Goal: Task Accomplishment & Management: Use online tool/utility

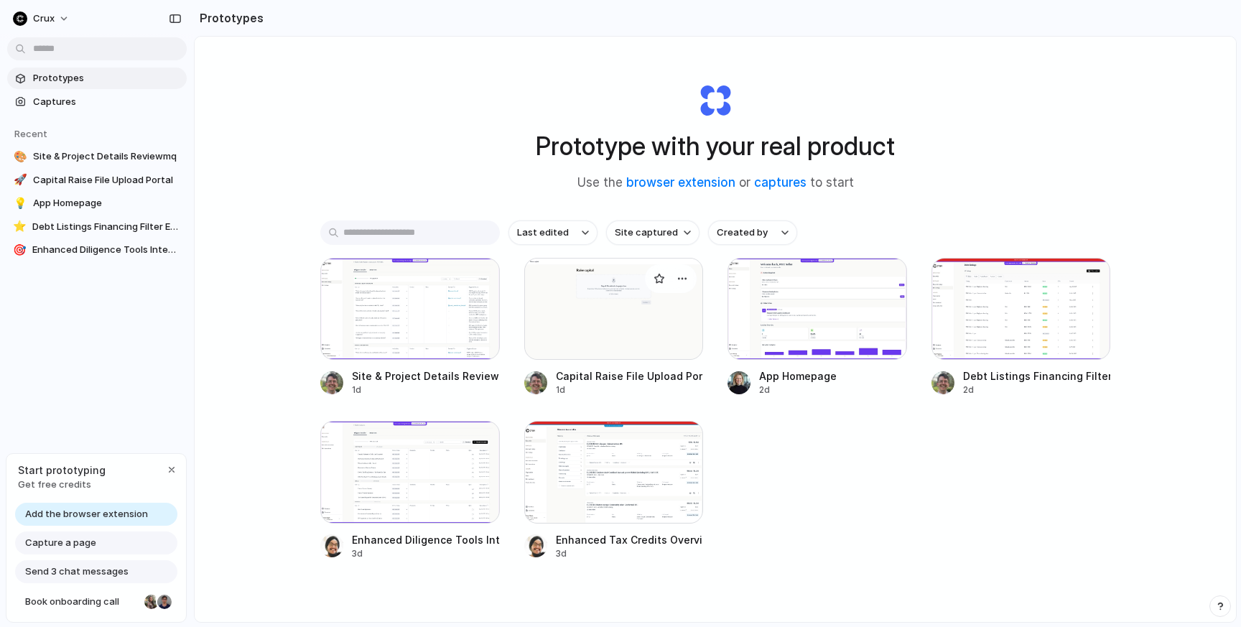
click at [626, 333] on div at bounding box center [614, 309] width 180 height 102
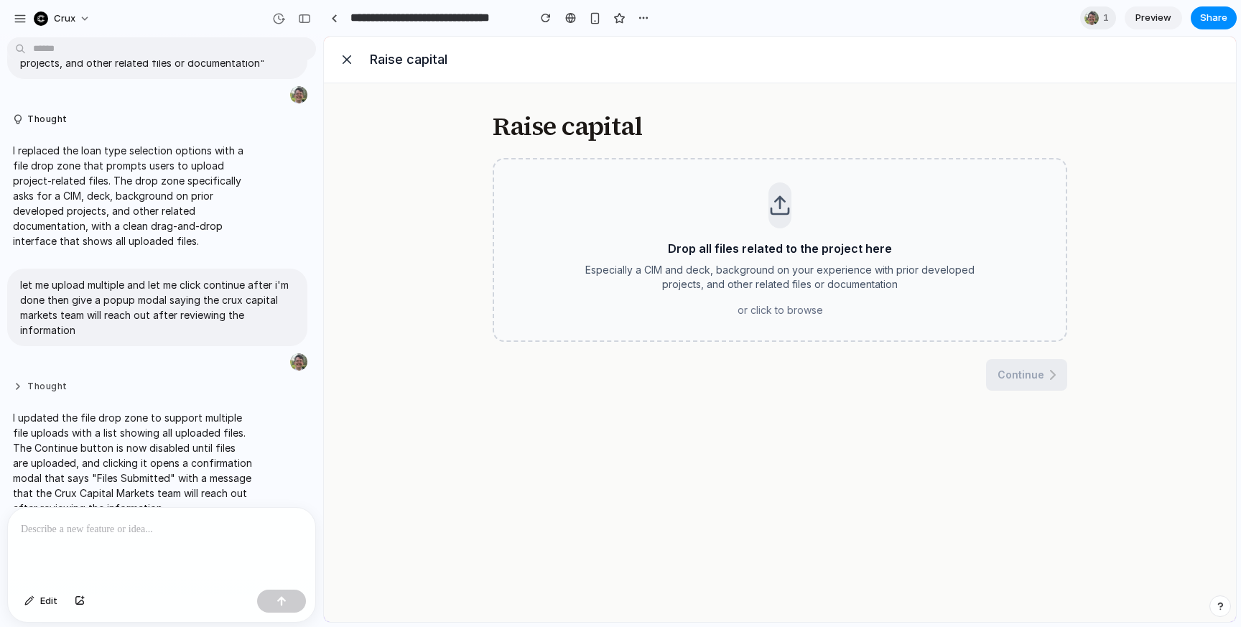
scroll to position [123, 0]
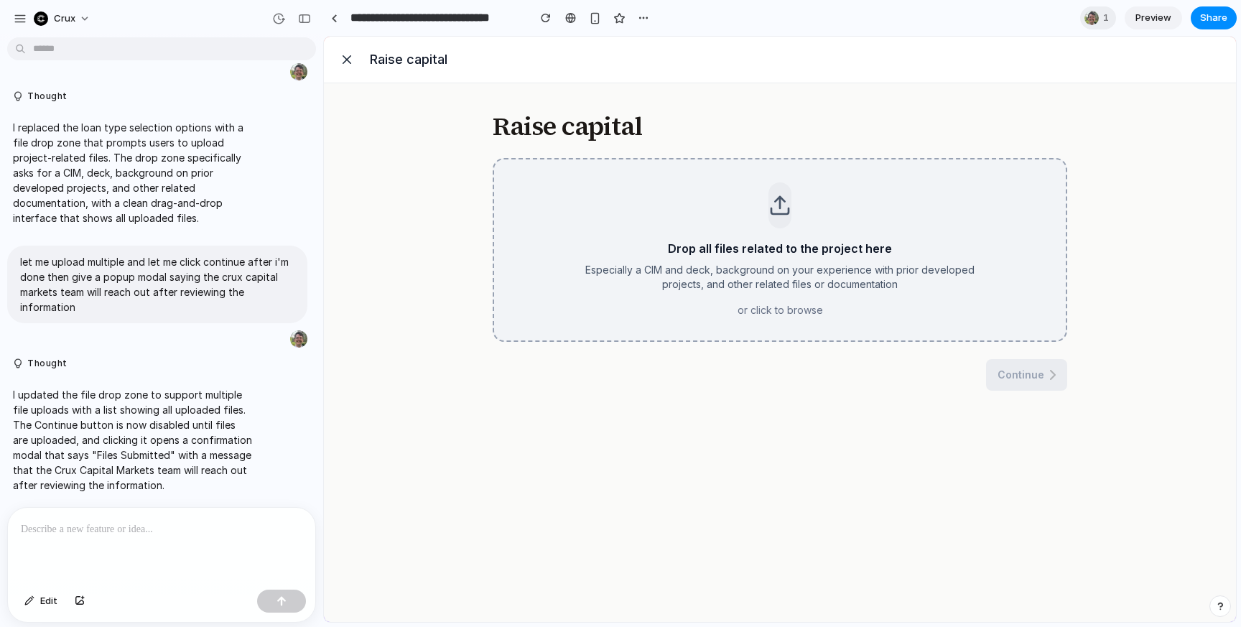
click at [877, 297] on div "Drop all files related to the project here Especially a CIM and deck, backgroun…" at bounding box center [780, 279] width 431 height 78
click at [1039, 443] on span "Continue" at bounding box center [1021, 440] width 47 height 14
click at [1032, 389] on button "Remove" at bounding box center [1036, 390] width 40 height 14
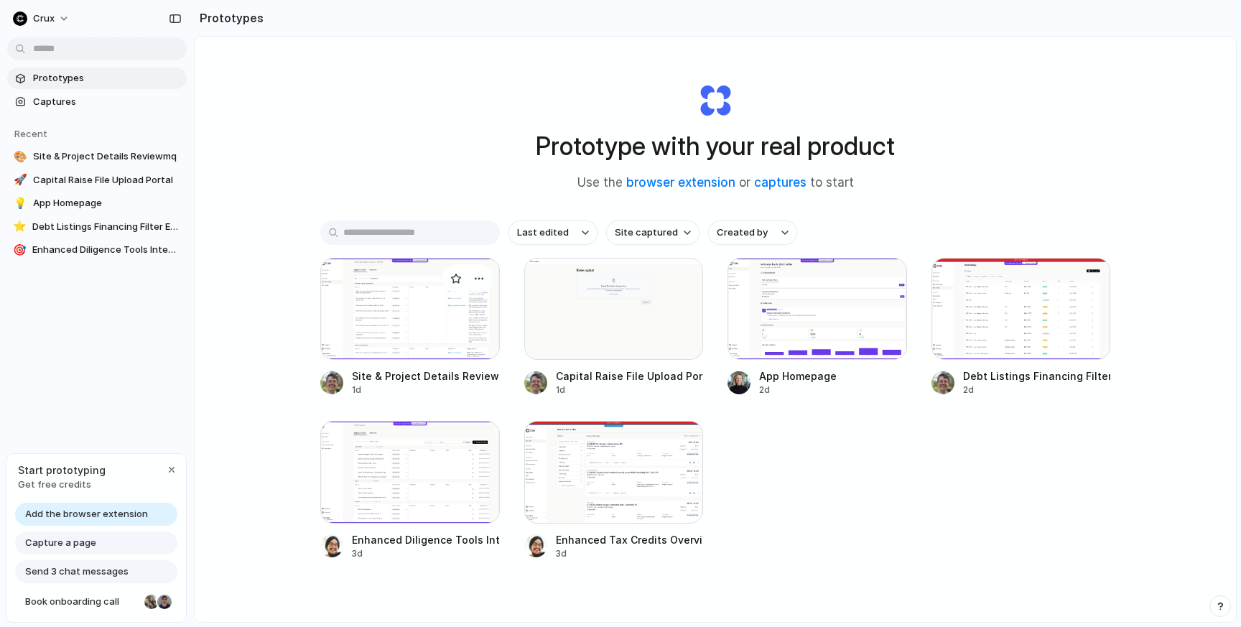
click at [410, 318] on div at bounding box center [410, 309] width 180 height 102
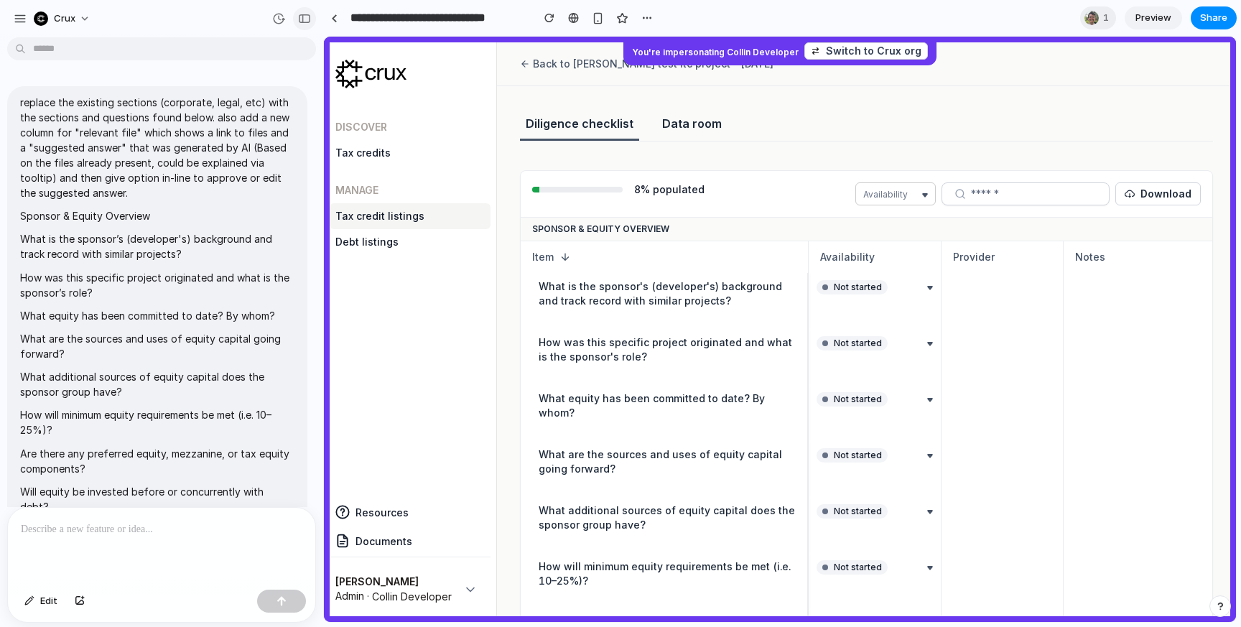
click at [302, 17] on div "button" at bounding box center [304, 19] width 13 height 10
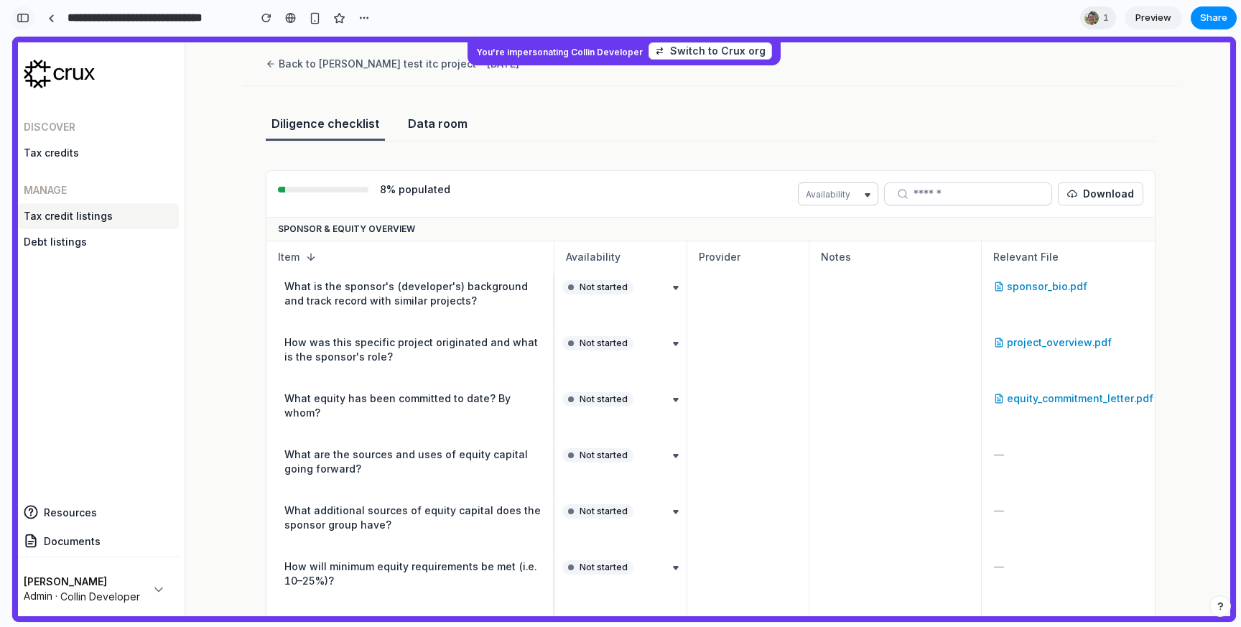
click at [19, 14] on div "button" at bounding box center [23, 18] width 13 height 10
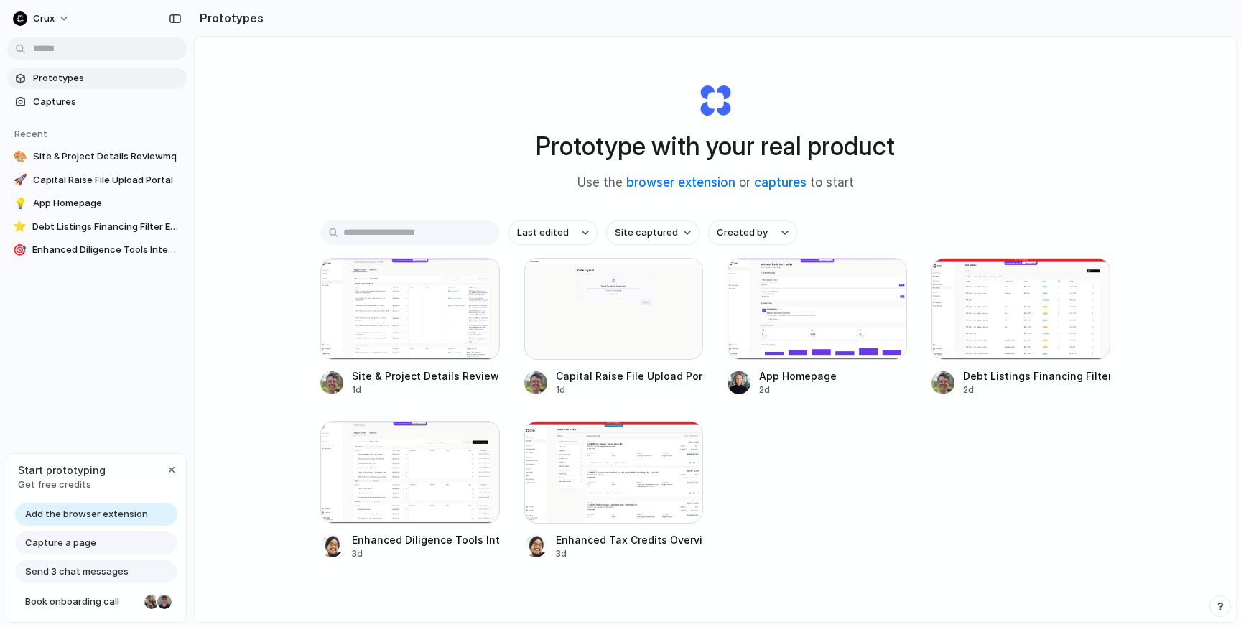
click at [267, 165] on div "Prototype with your real product Use the browser extension or captures to start…" at bounding box center [716, 368] width 1042 height 662
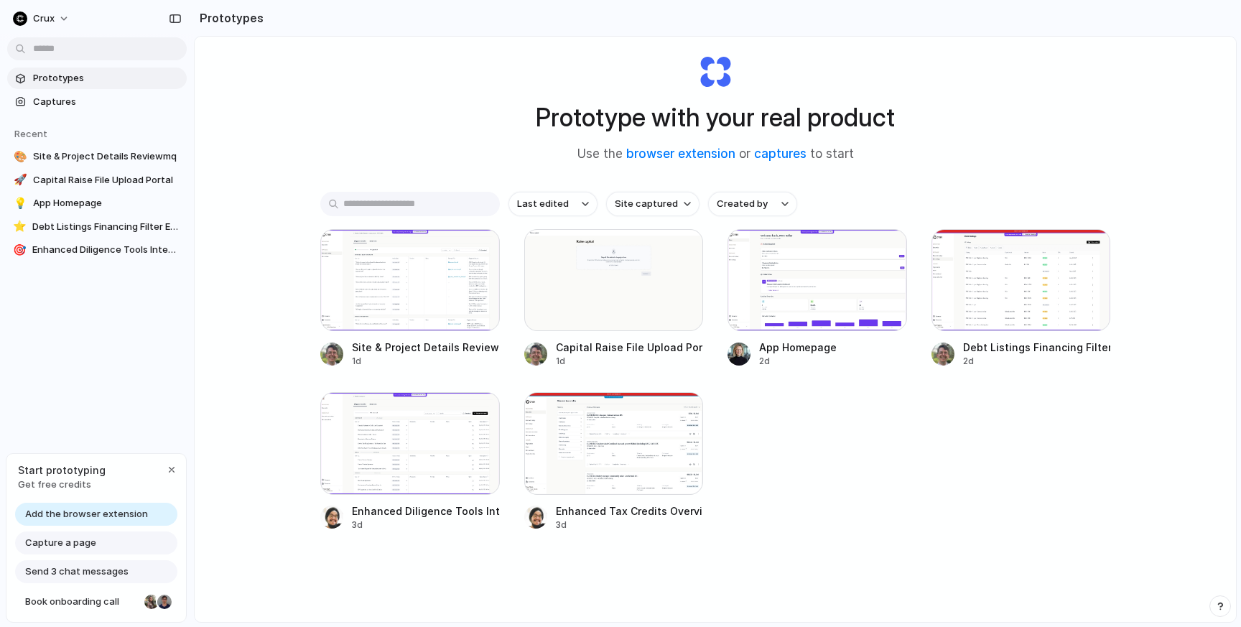
scroll to position [18, 0]
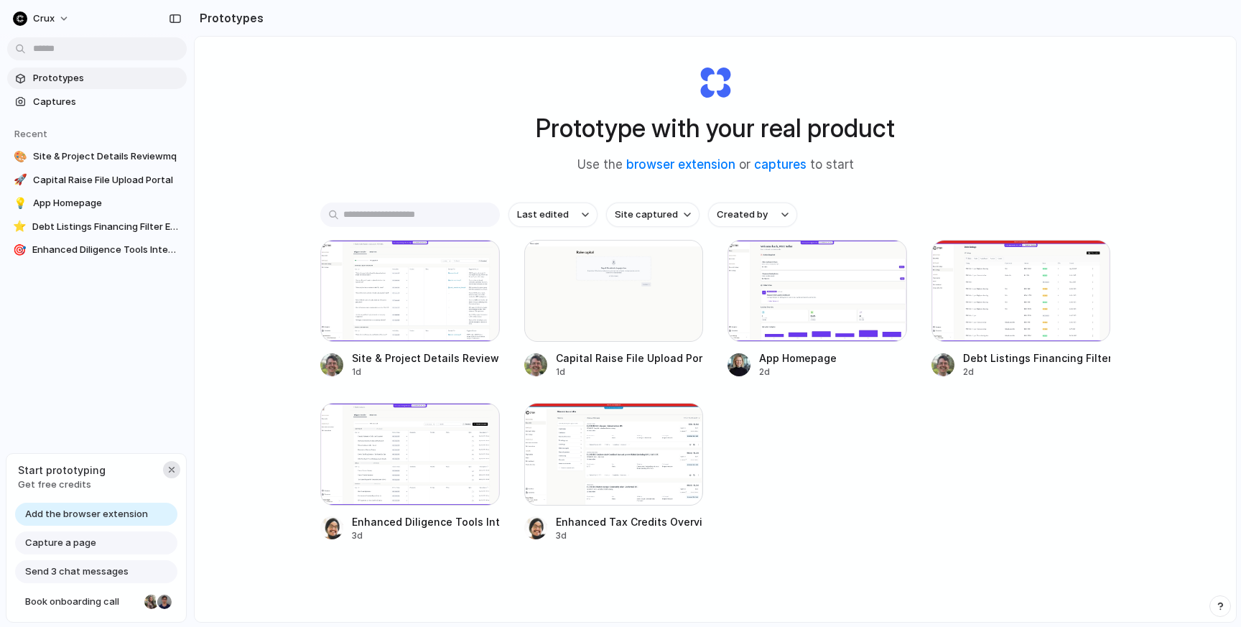
click at [170, 469] on div "button" at bounding box center [171, 469] width 11 height 11
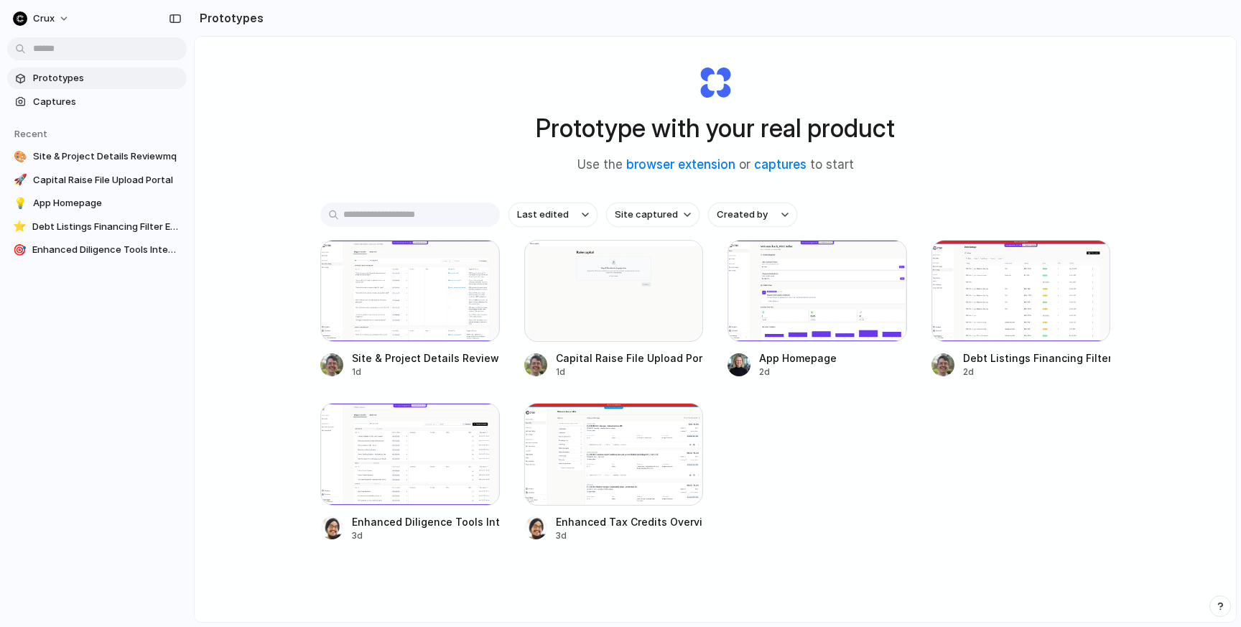
click at [479, 154] on div "Prototype with your real product Use the browser extension or captures to start" at bounding box center [715, 113] width 575 height 155
click at [417, 289] on div at bounding box center [410, 291] width 180 height 102
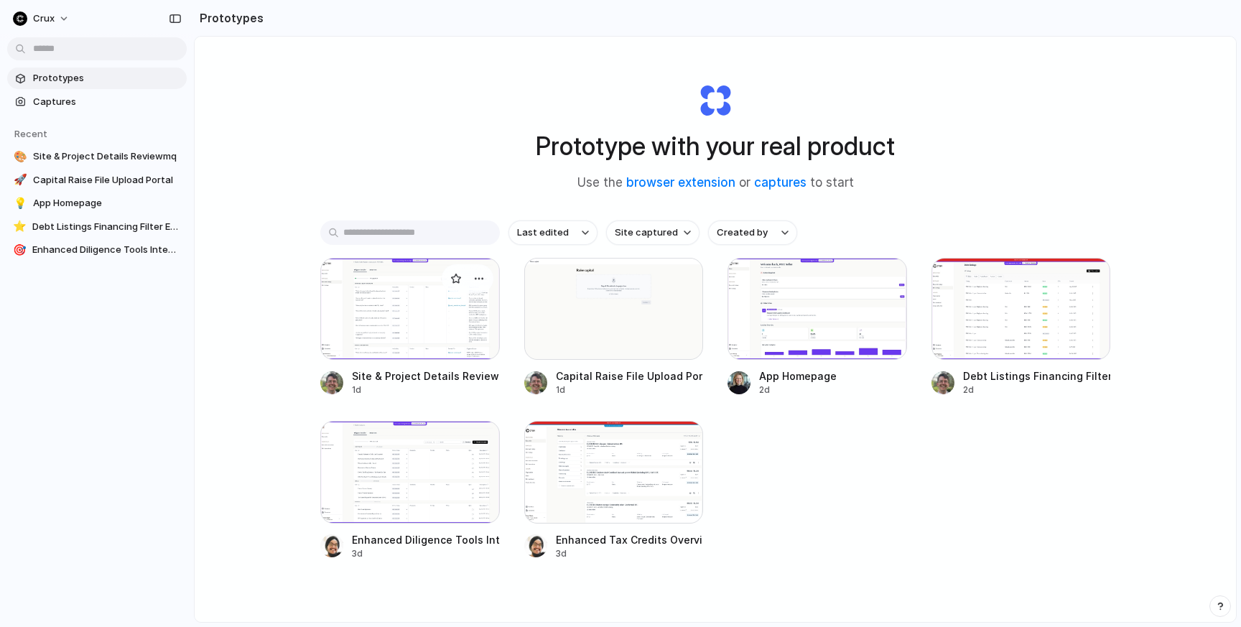
click at [434, 318] on div at bounding box center [410, 309] width 180 height 102
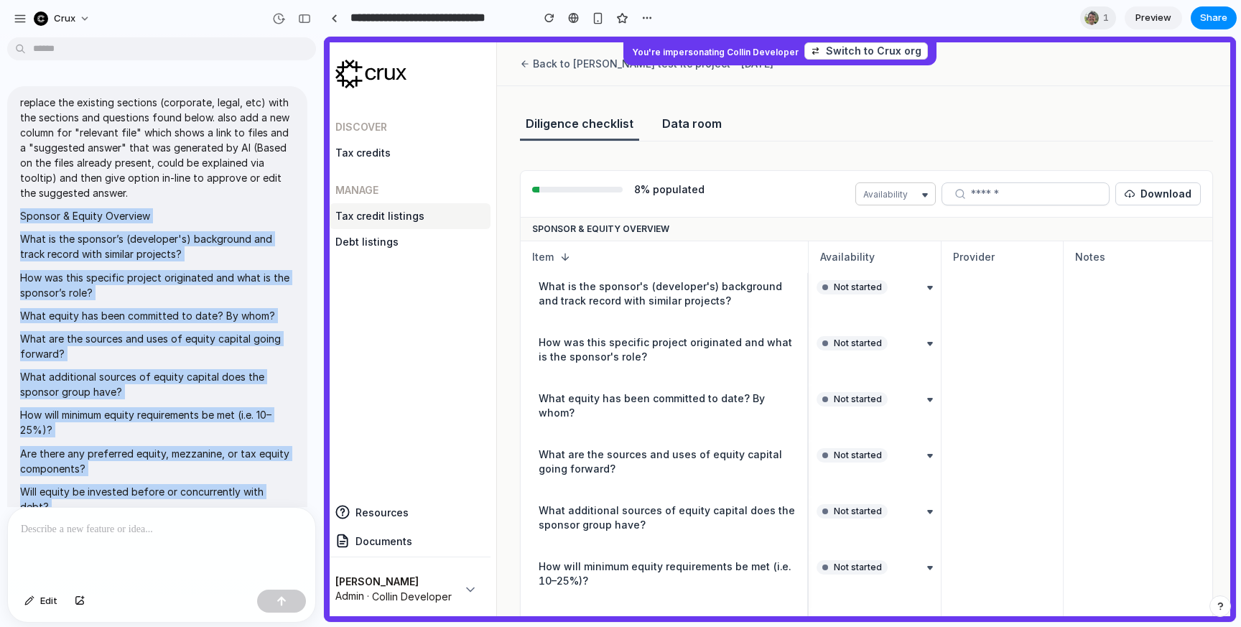
drag, startPoint x: 241, startPoint y: 409, endPoint x: 17, endPoint y: 217, distance: 295.0
copy span "Sponsor & Equity Overview What is the sponsor’s (developer's) background and tr…"
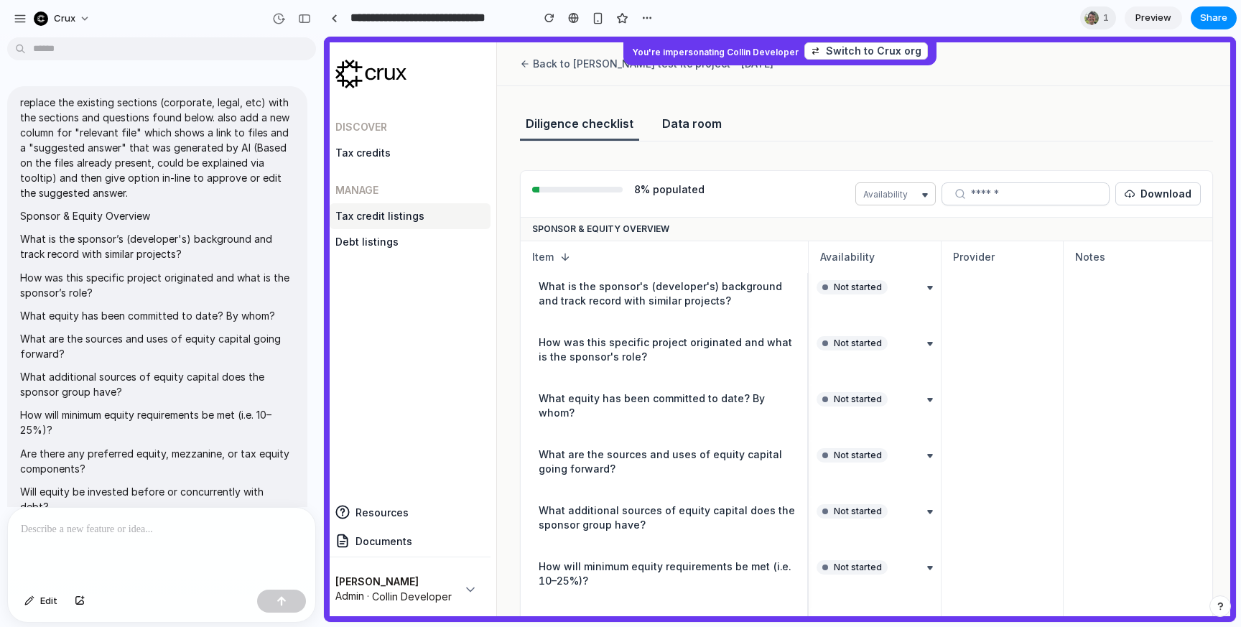
click at [108, 195] on p "replace the existing sections (corporate, legal, etc) with the sections and que…" at bounding box center [157, 148] width 274 height 106
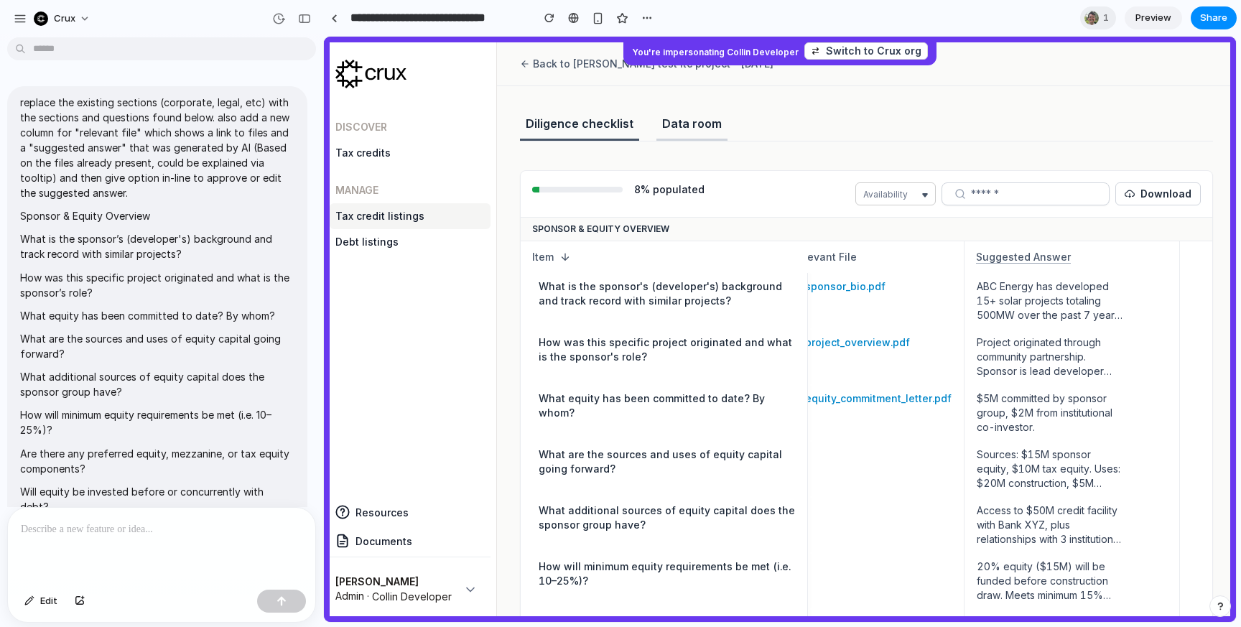
click at [690, 124] on link "Data room" at bounding box center [692, 128] width 71 height 26
click at [725, 70] on div "Back to Collin Waldoch's test itc project - 07/29/2025" at bounding box center [647, 64] width 254 height 14
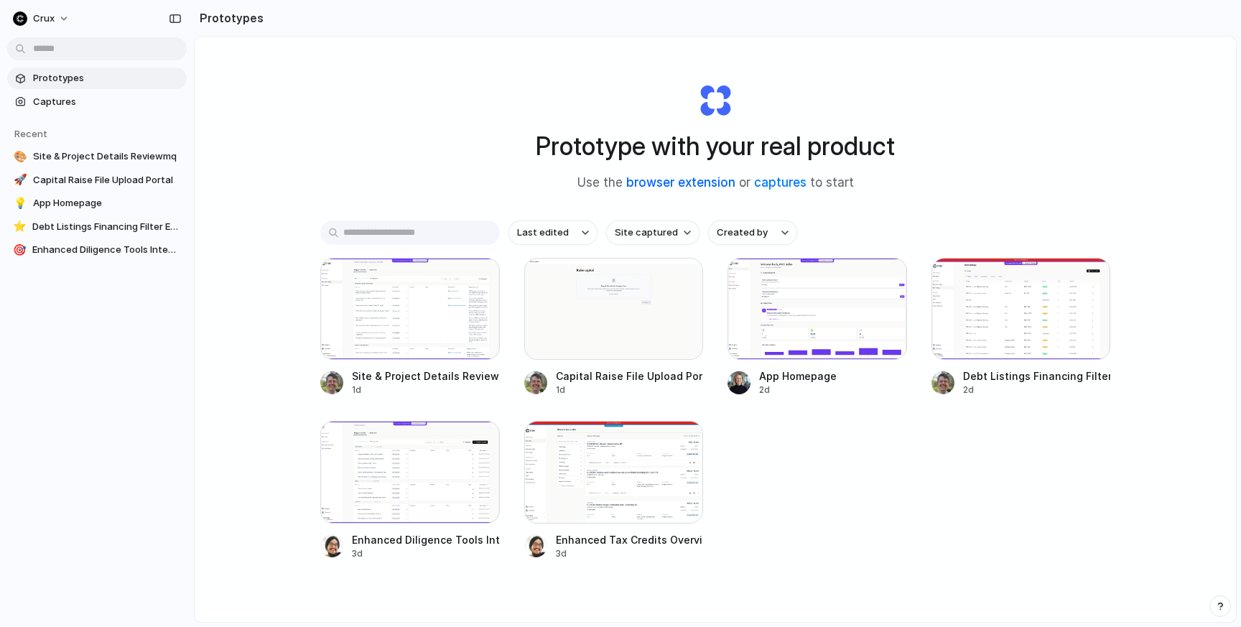
click at [694, 184] on link "browser extension" at bounding box center [680, 182] width 109 height 14
click at [382, 305] on div at bounding box center [410, 309] width 180 height 102
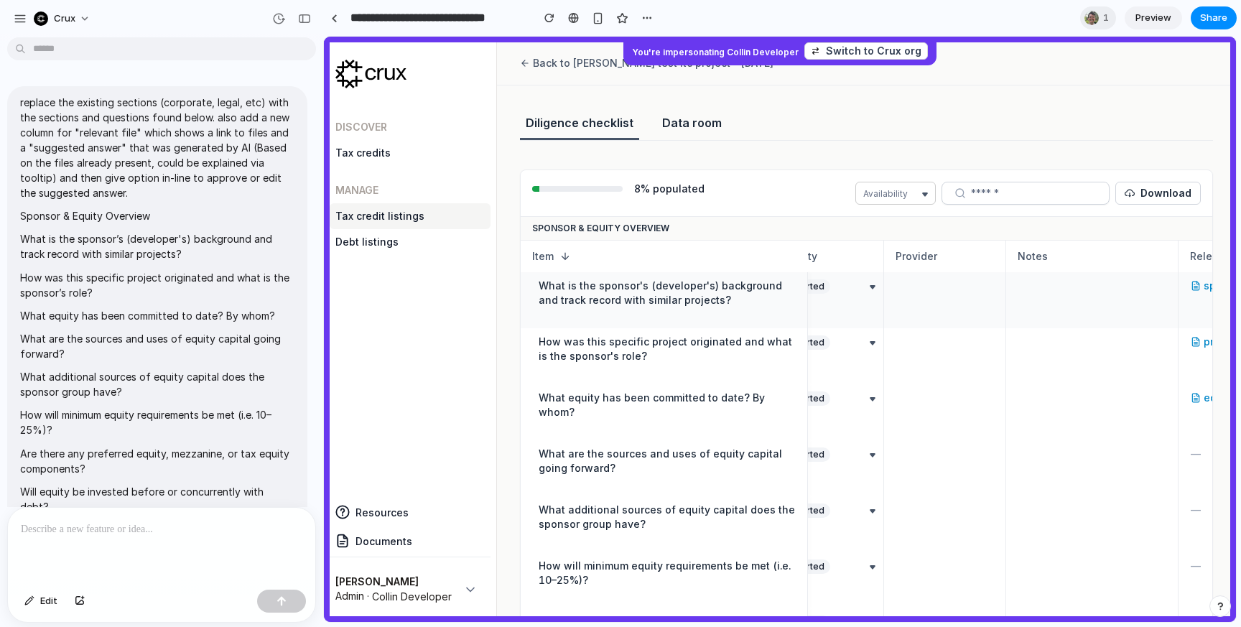
scroll to position [0, 60]
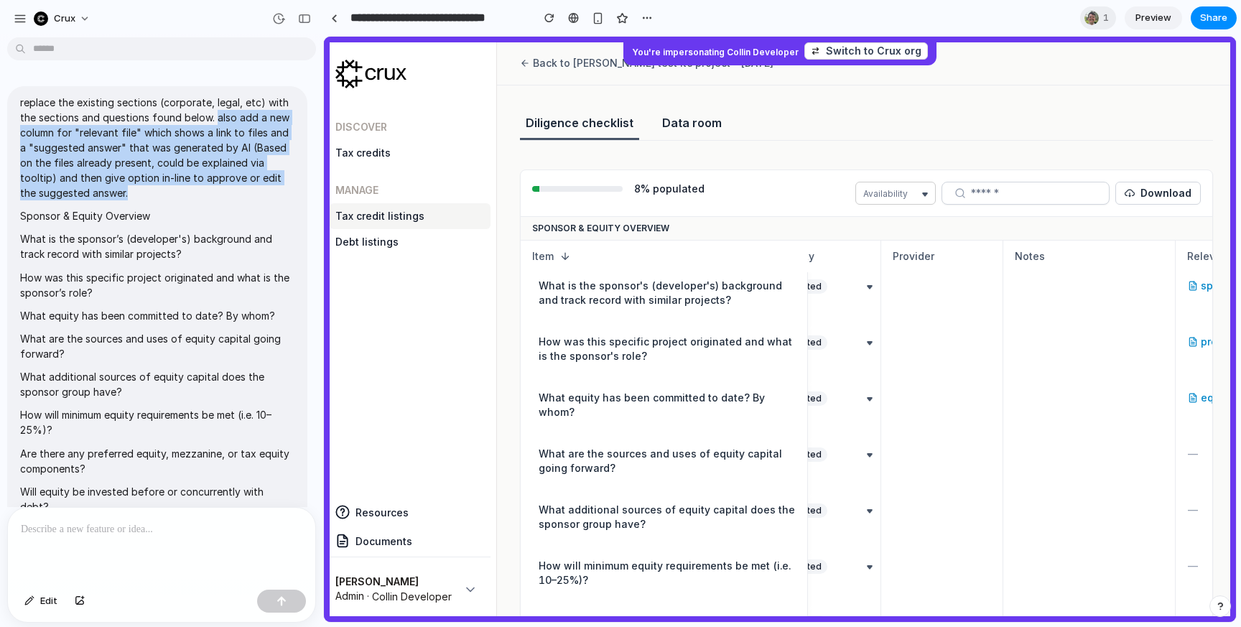
drag, startPoint x: 213, startPoint y: 118, endPoint x: 261, endPoint y: 190, distance: 86.7
click at [261, 190] on p "replace the existing sections (corporate, legal, etc) with the sections and que…" at bounding box center [157, 148] width 274 height 106
copy p "also add a new column for "relevant file" which shows a link to files and a "su…"
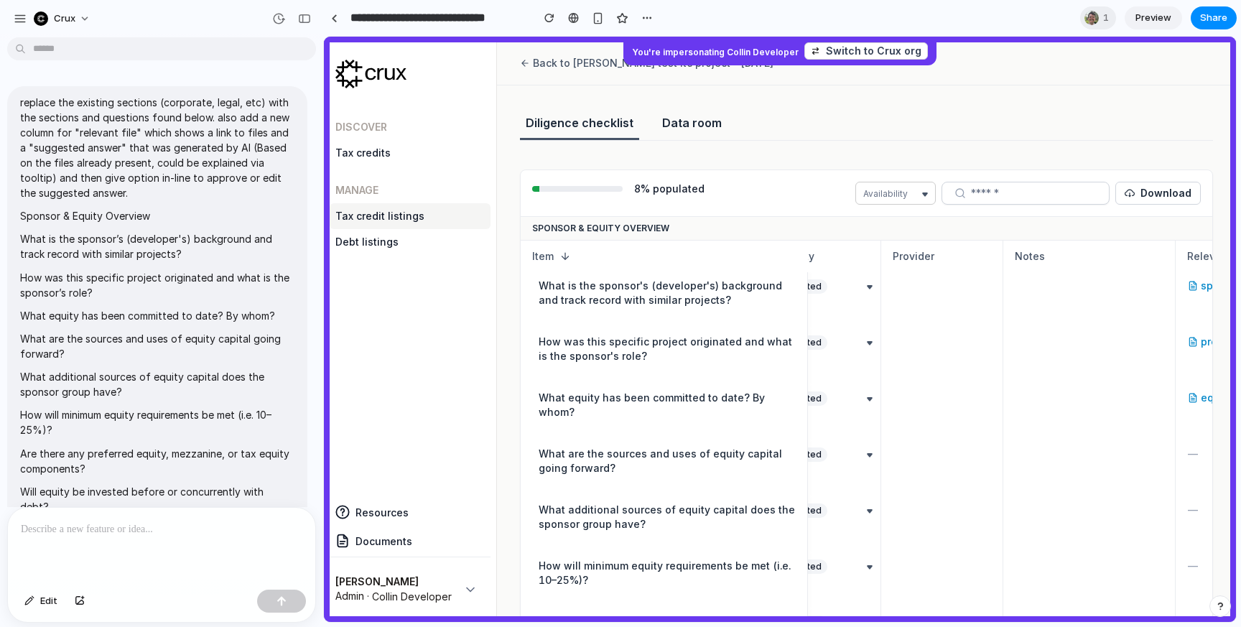
click at [249, 165] on p "replace the existing sections (corporate, legal, etc) with the sections and que…" at bounding box center [157, 148] width 274 height 106
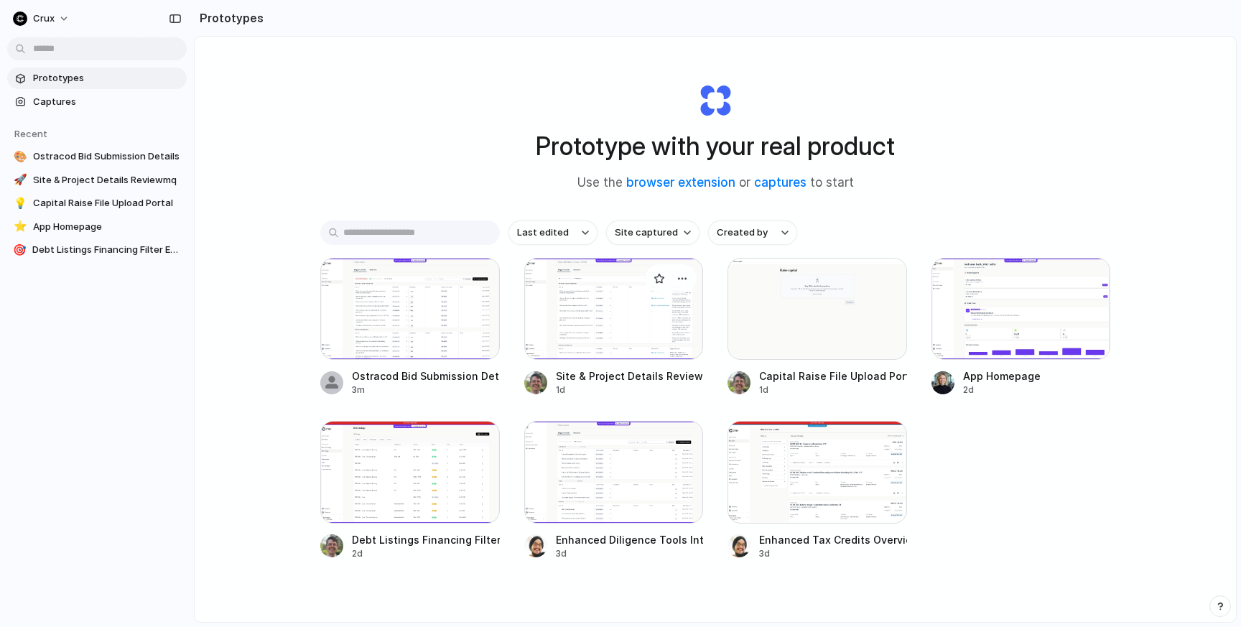
click at [610, 324] on div at bounding box center [614, 309] width 180 height 102
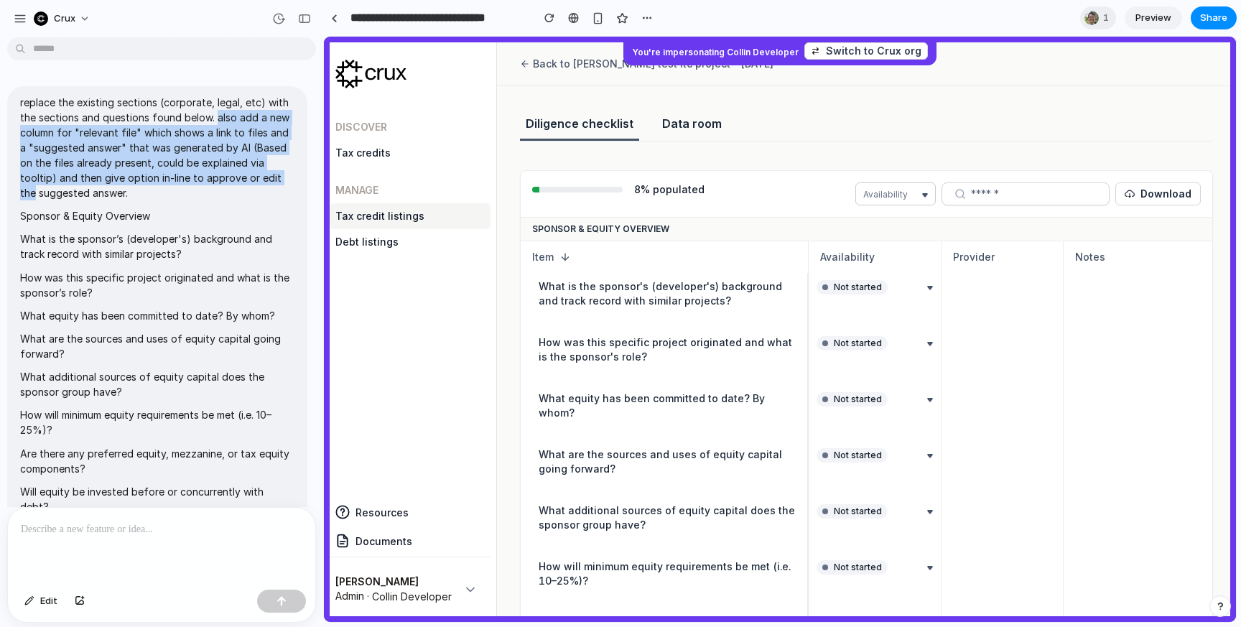
drag, startPoint x: 214, startPoint y: 119, endPoint x: 265, endPoint y: 179, distance: 79.0
click at [265, 179] on p "replace the existing sections (corporate, legal, etc) with the sections and que…" at bounding box center [157, 148] width 274 height 106
click at [251, 149] on p "replace the existing sections (corporate, legal, etc) with the sections and que…" at bounding box center [157, 148] width 274 height 106
drag, startPoint x: 215, startPoint y: 117, endPoint x: 272, endPoint y: 185, distance: 89.2
click at [272, 185] on p "replace the existing sections (corporate, legal, etc) with the sections and que…" at bounding box center [157, 148] width 274 height 106
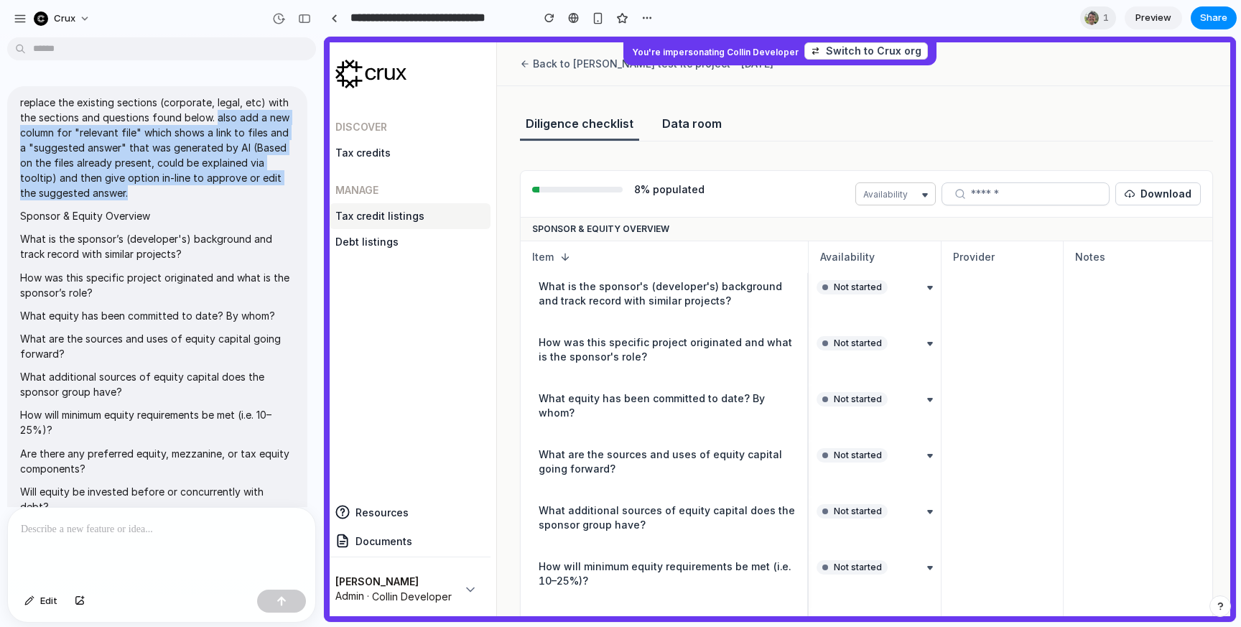
copy p "also add a new column for "relevant file" which shows a link to files and a "su…"
click at [257, 164] on p "replace the existing sections (corporate, legal, etc) with the sections and que…" at bounding box center [157, 148] width 274 height 106
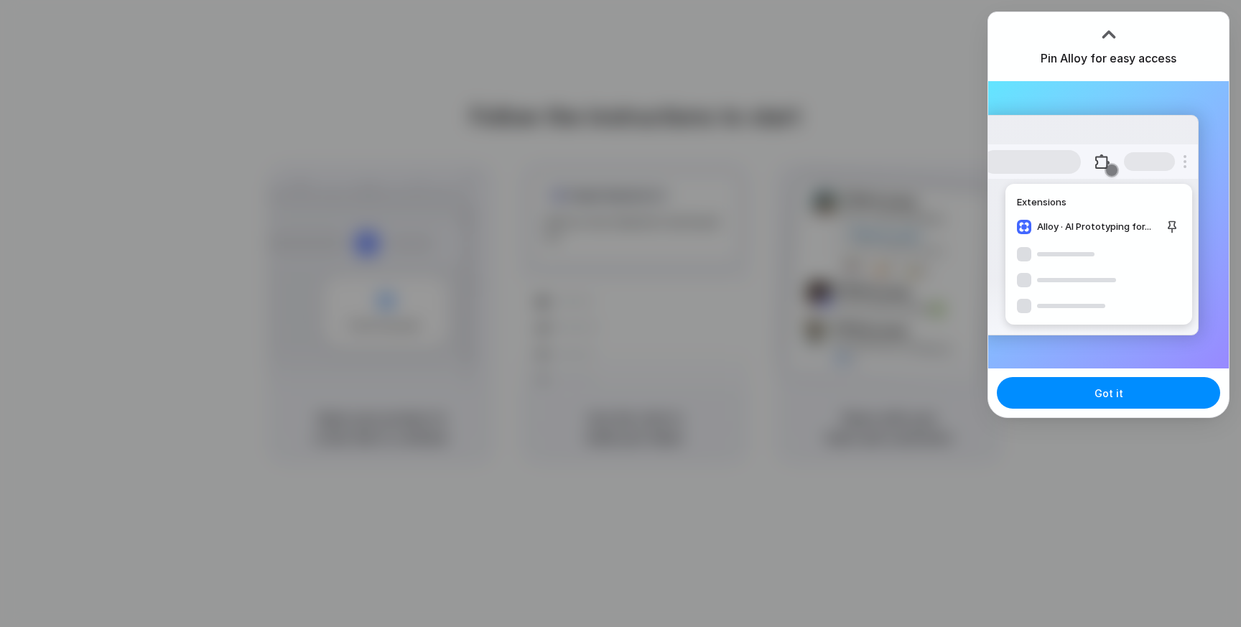
click at [1115, 6] on div at bounding box center [620, 313] width 1241 height 627
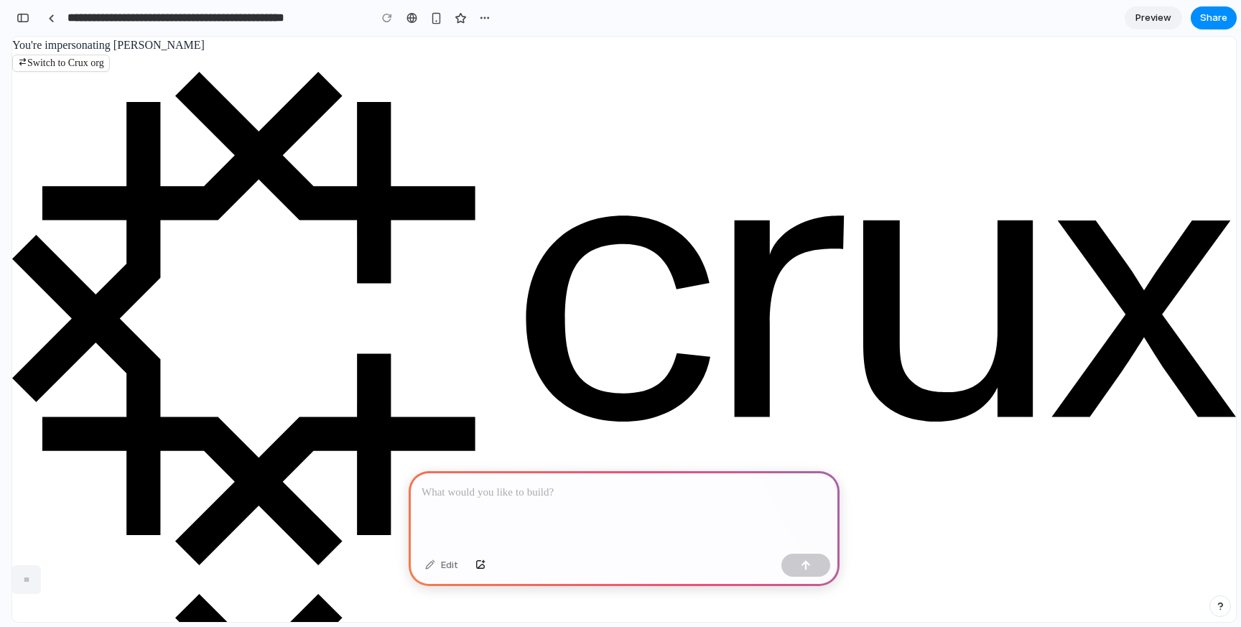
scroll to position [0, 272]
click at [668, 493] on p at bounding box center [624, 492] width 405 height 17
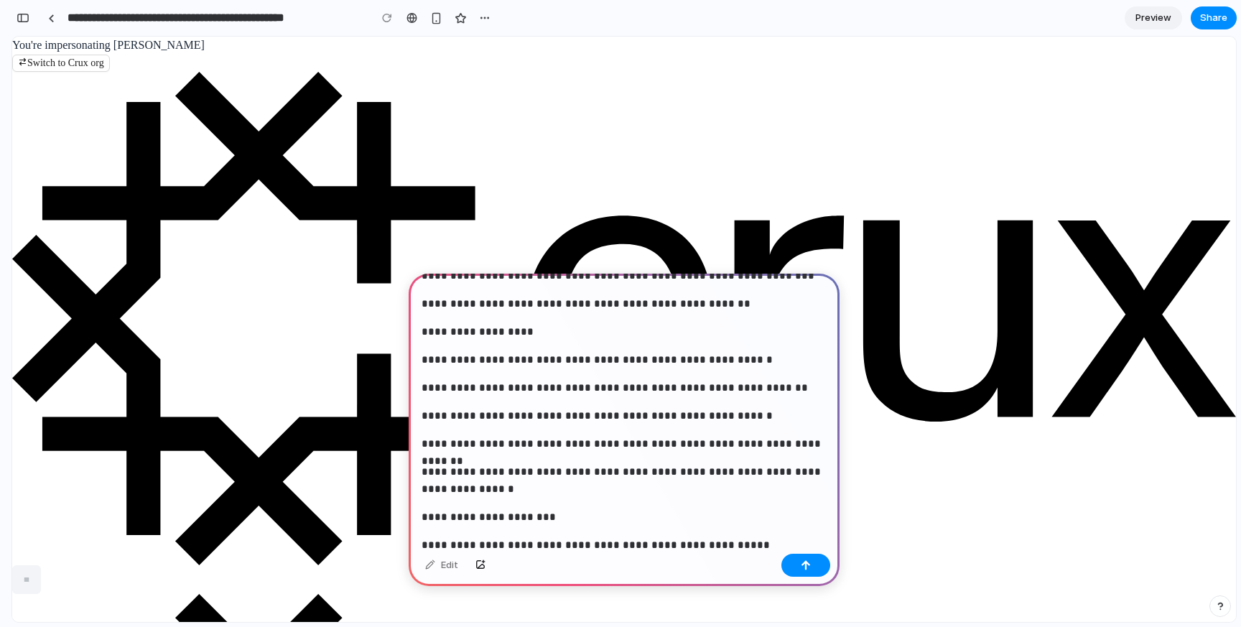
scroll to position [0, 0]
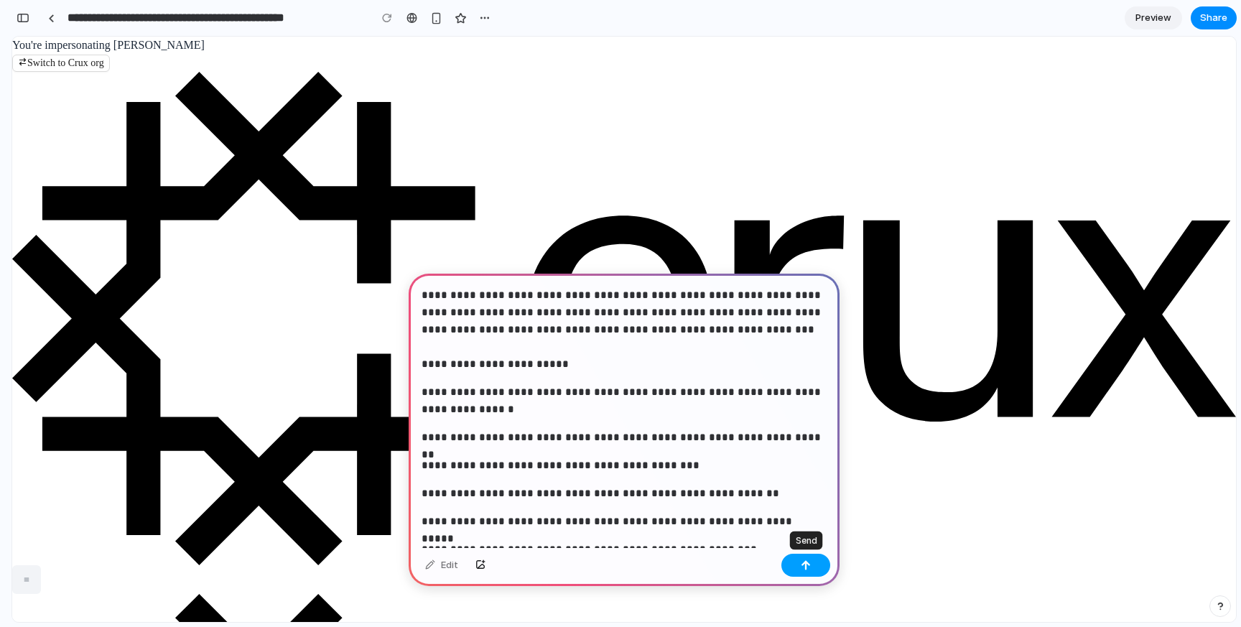
click at [808, 567] on div "button" at bounding box center [806, 565] width 10 height 10
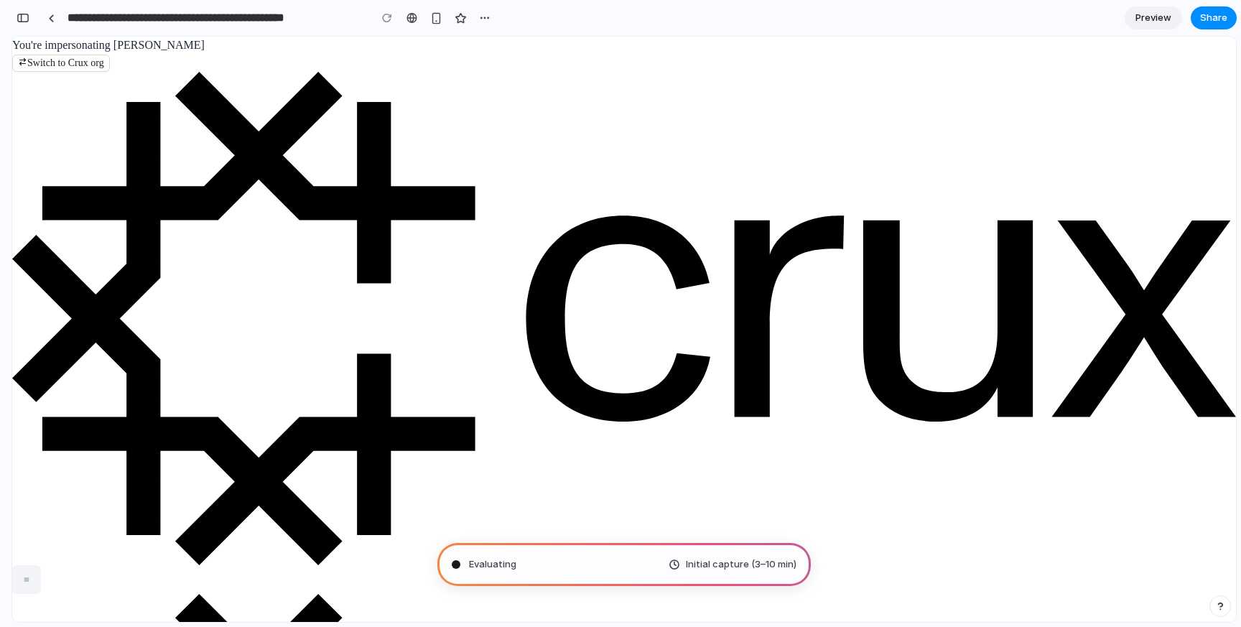
type input "**********"
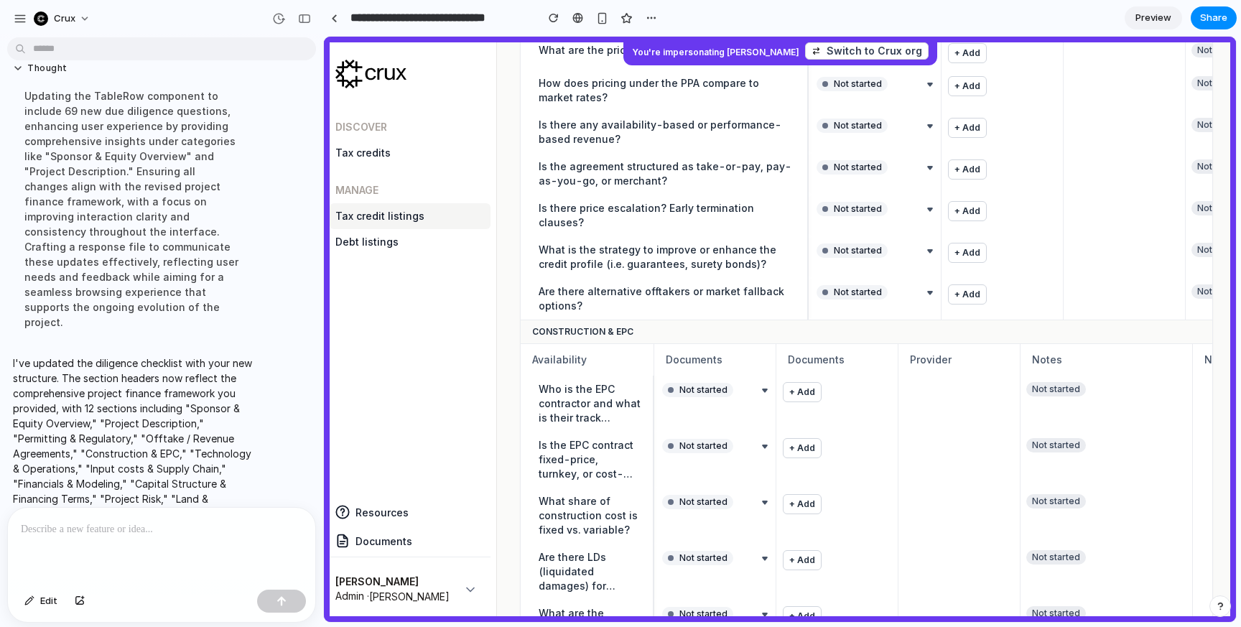
scroll to position [1345, 0]
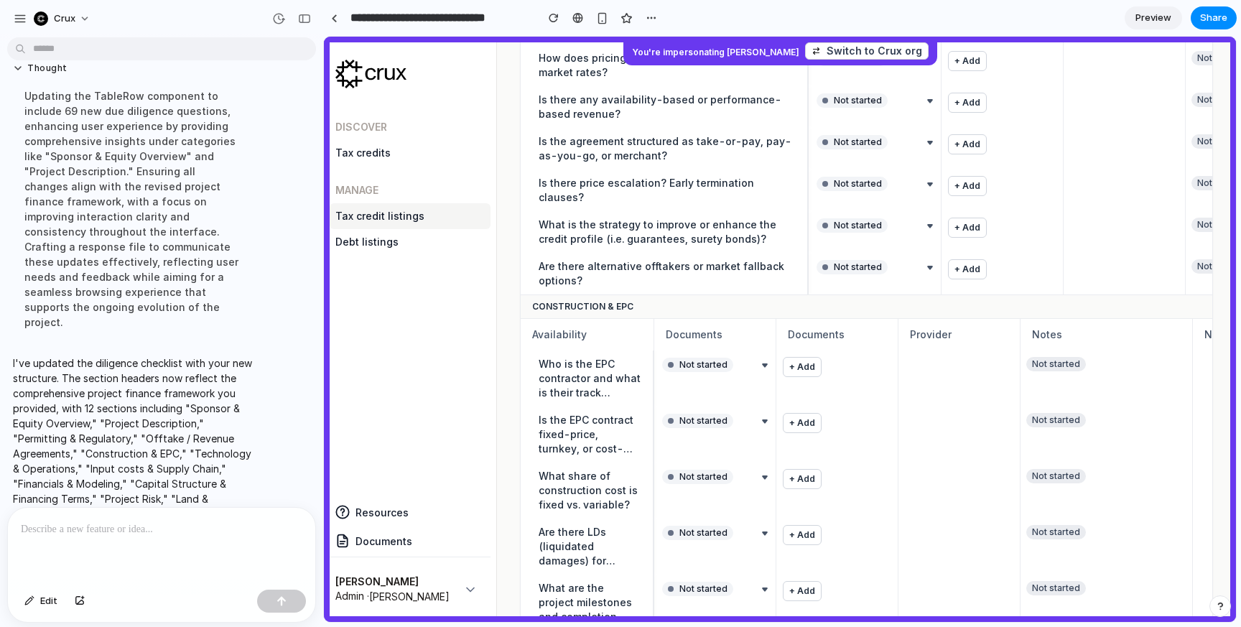
click at [199, 532] on p at bounding box center [162, 529] width 282 height 17
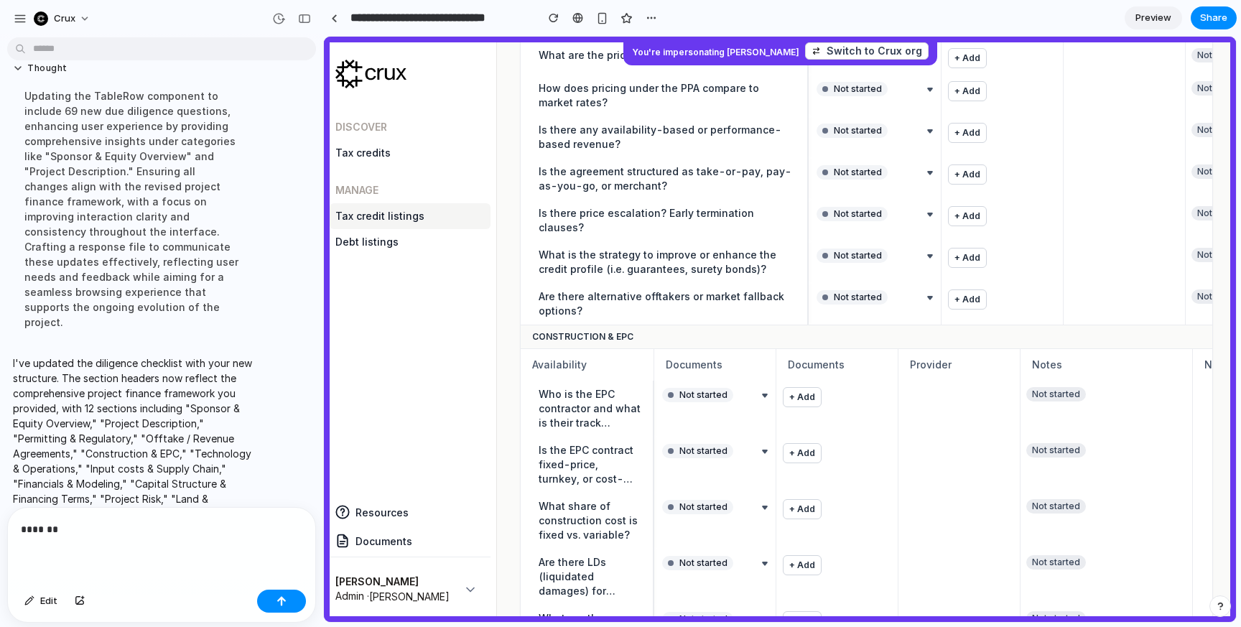
click at [129, 532] on p "*******" at bounding box center [162, 529] width 282 height 17
click at [162, 530] on p "**********" at bounding box center [162, 529] width 282 height 17
drag, startPoint x: 179, startPoint y: 532, endPoint x: 22, endPoint y: 532, distance: 157.3
click at [22, 532] on p "**********" at bounding box center [162, 529] width 282 height 17
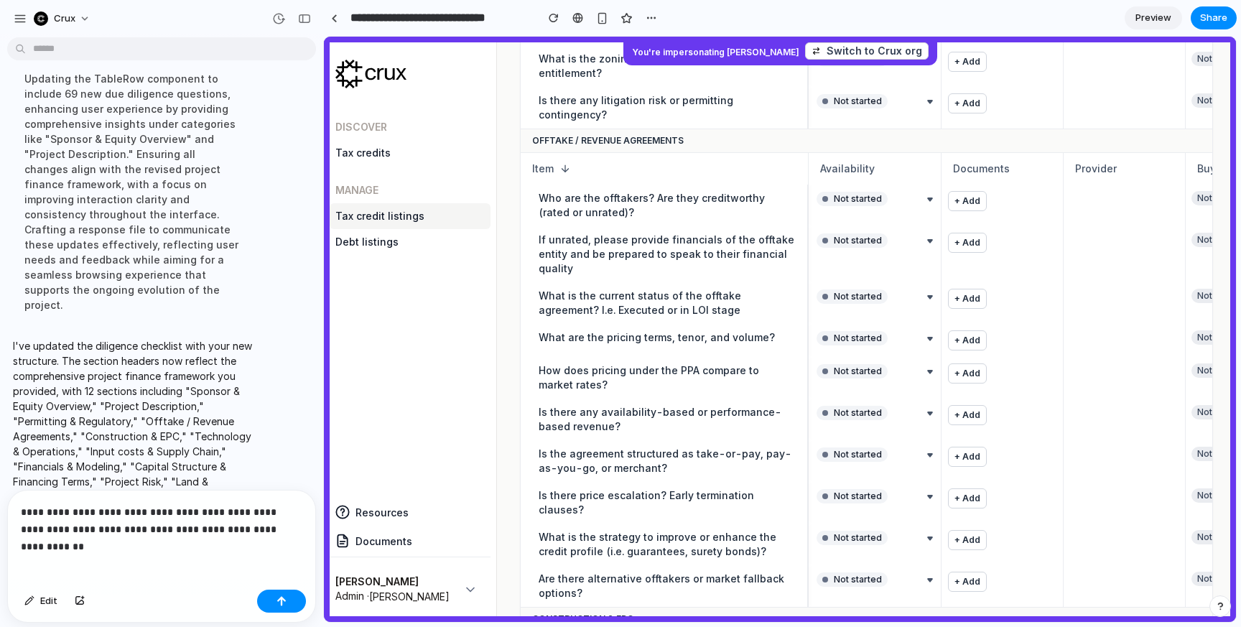
scroll to position [2829, 0]
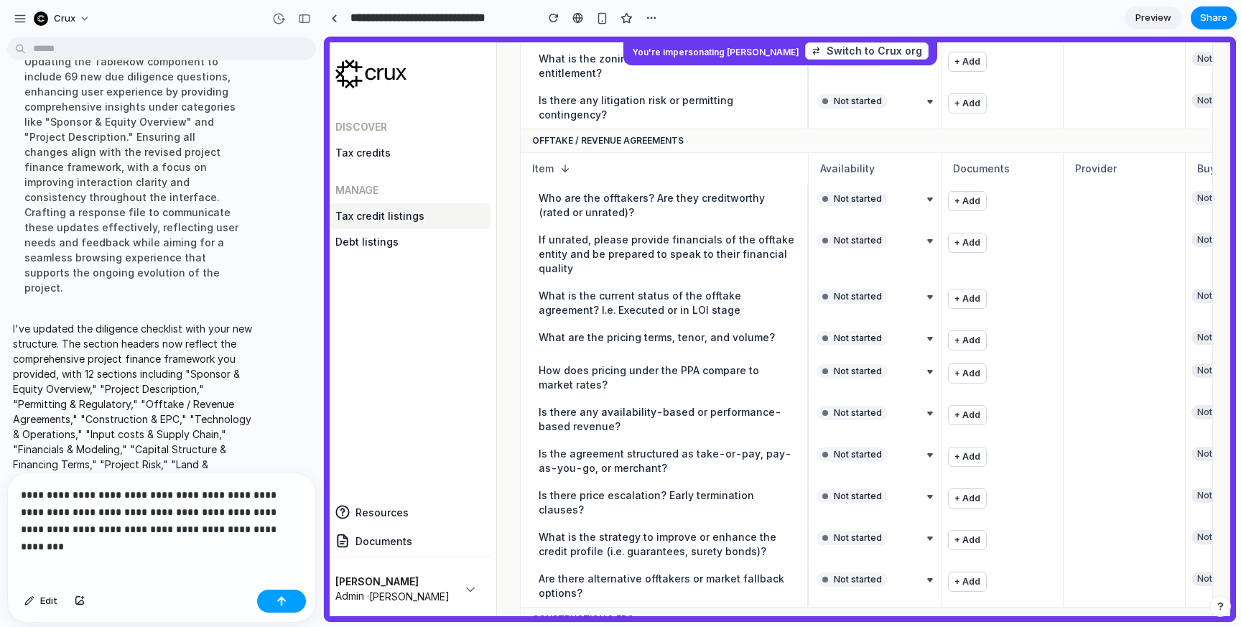
click at [277, 596] on div "button" at bounding box center [282, 601] width 10 height 10
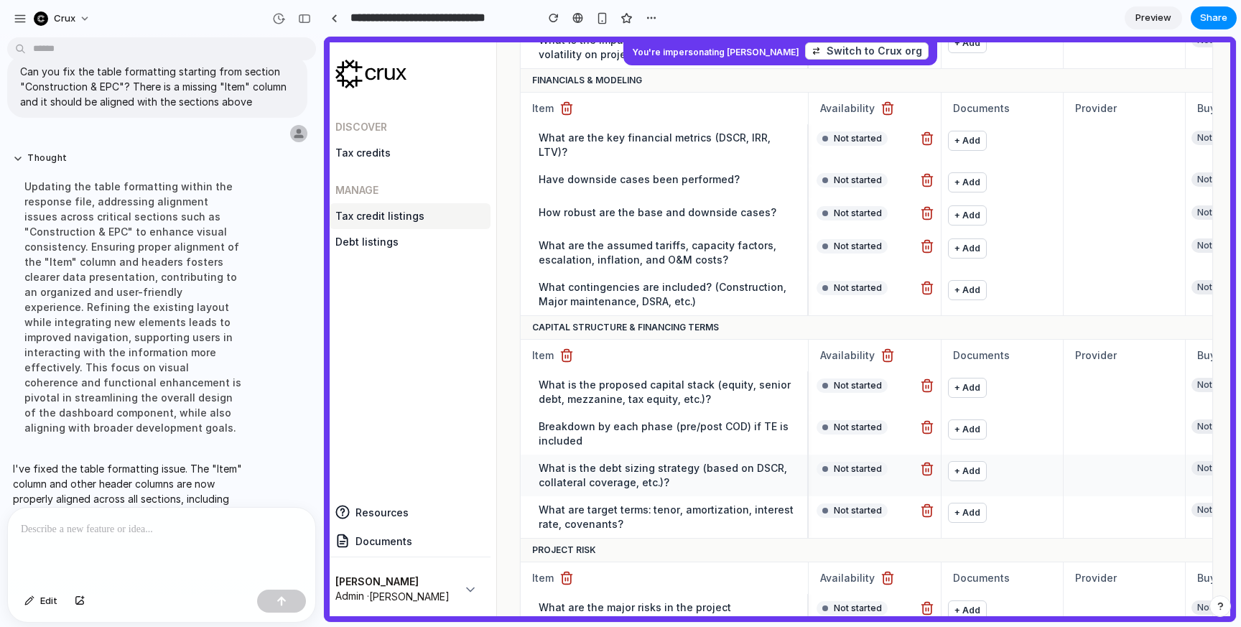
scroll to position [2382, 0]
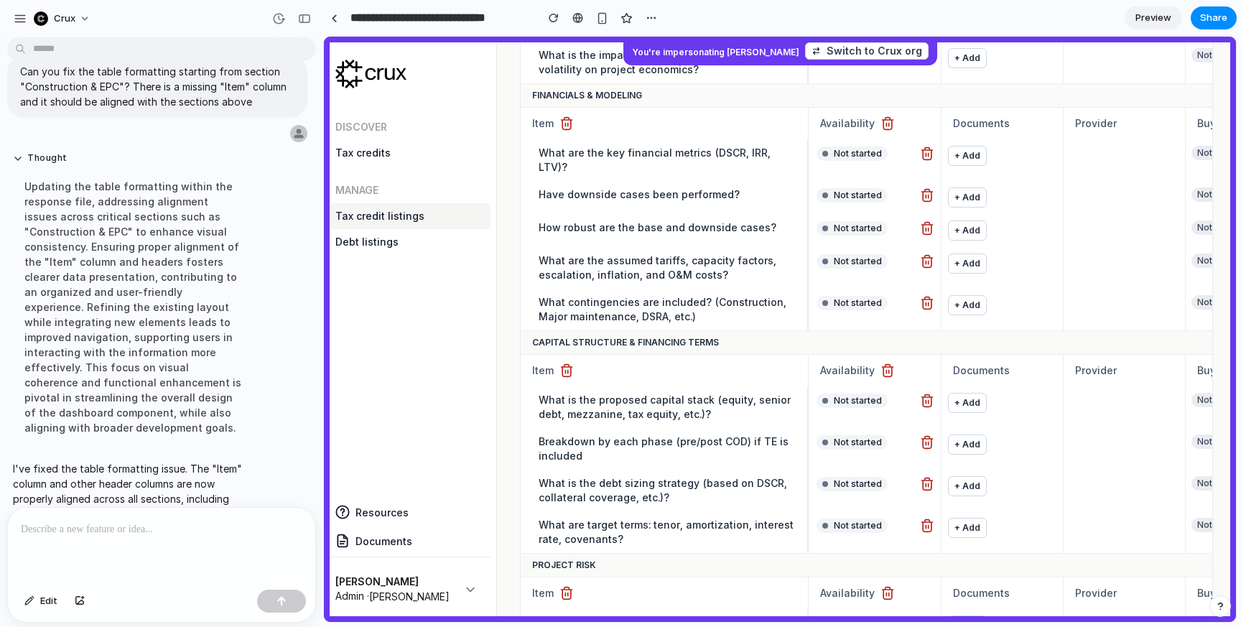
click at [179, 535] on p at bounding box center [162, 529] width 282 height 17
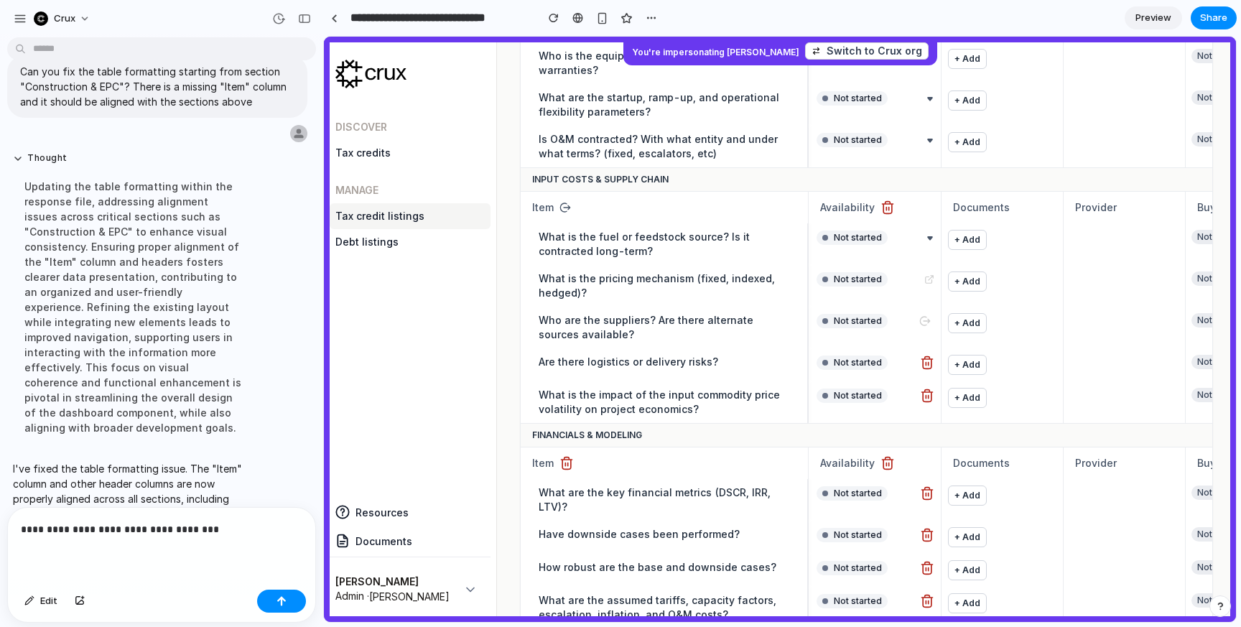
scroll to position [2015, 0]
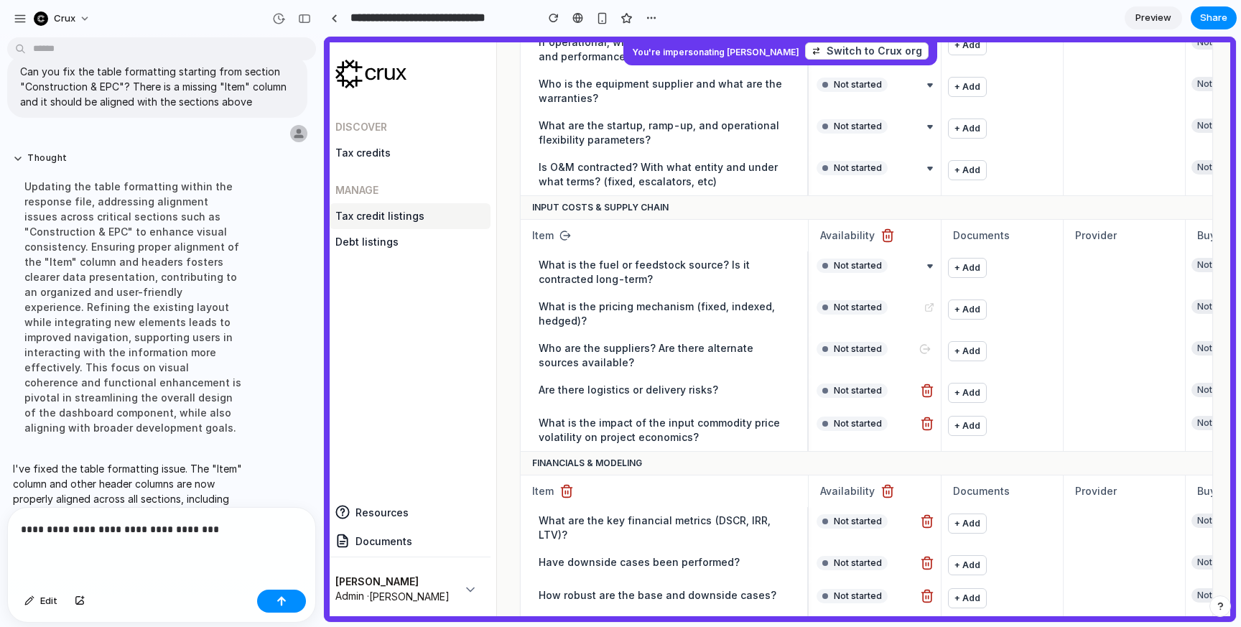
click at [227, 536] on p "**********" at bounding box center [162, 529] width 282 height 17
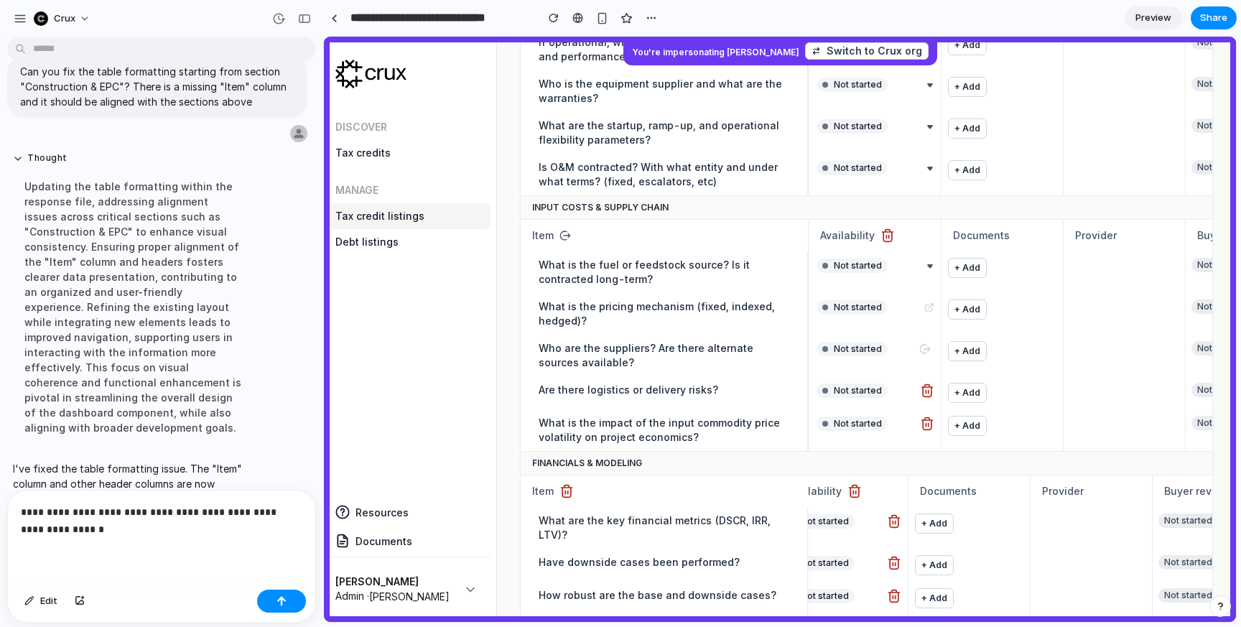
scroll to position [0, 0]
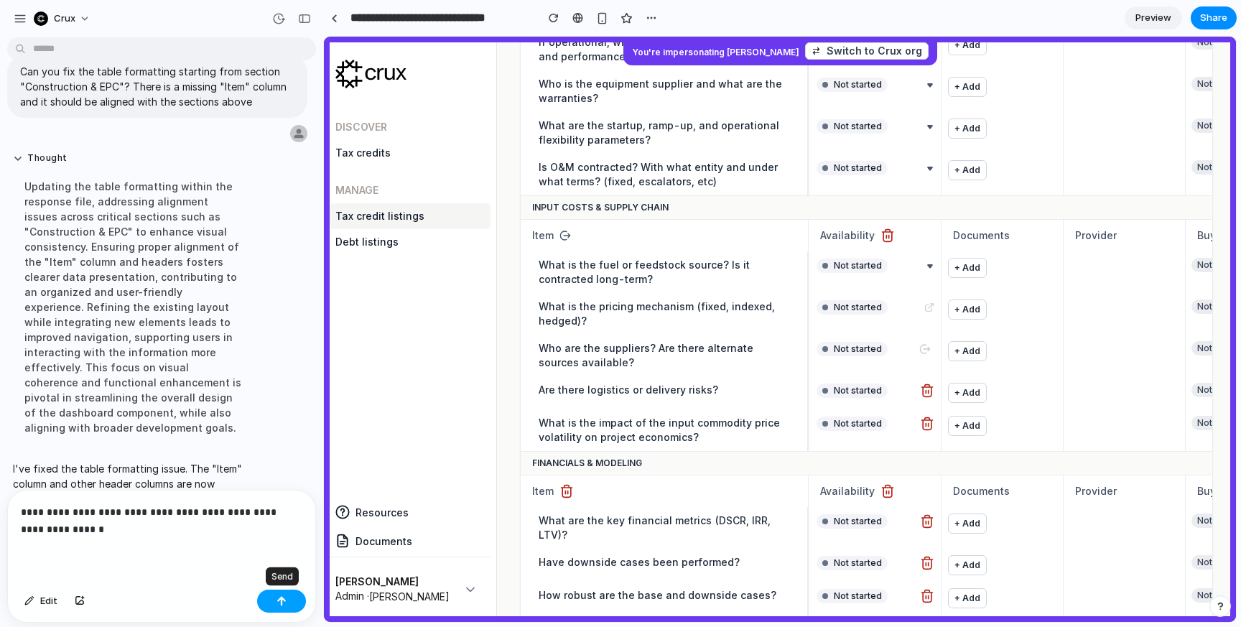
click at [279, 603] on div "button" at bounding box center [282, 601] width 10 height 10
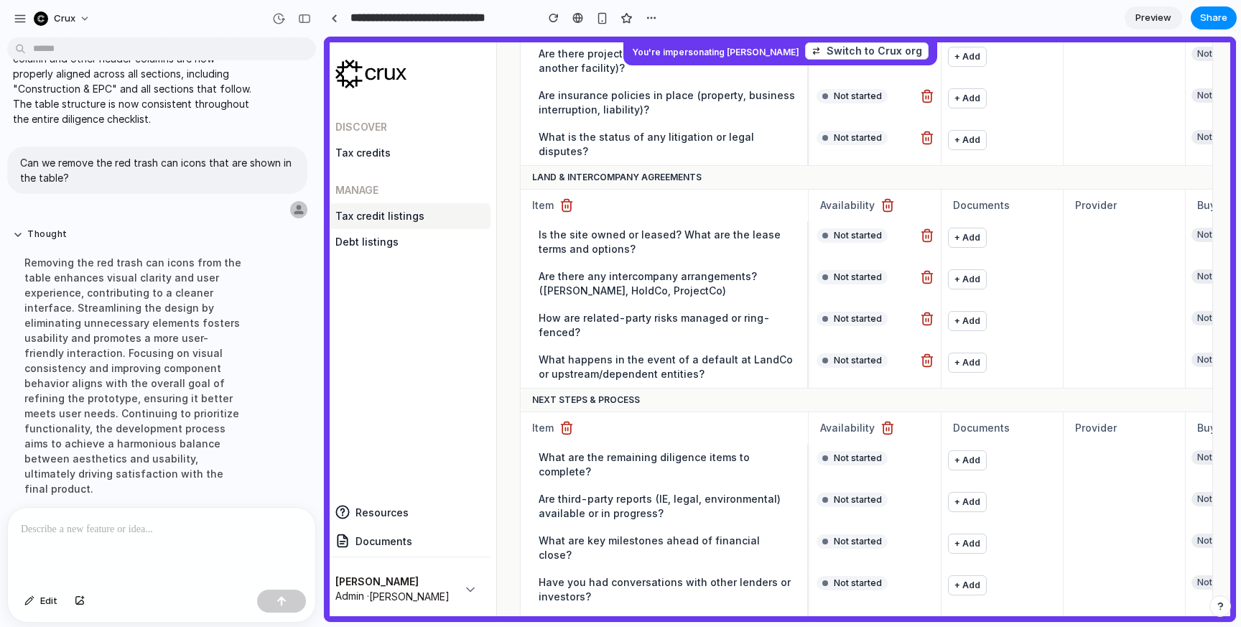
scroll to position [3101, 0]
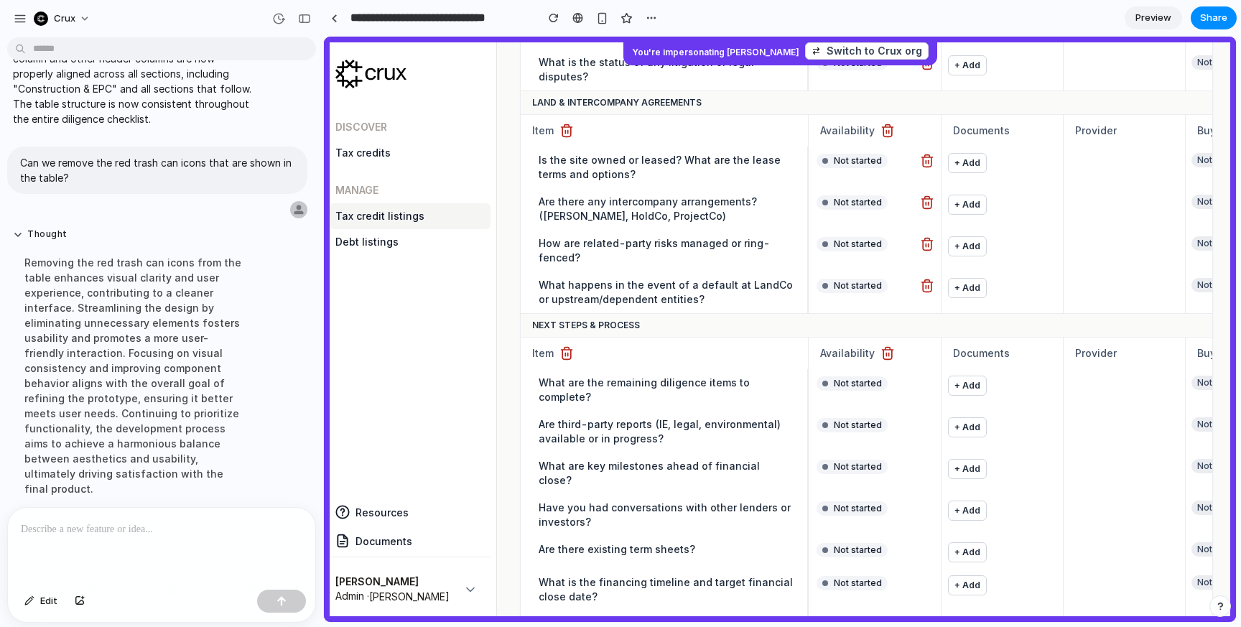
click at [163, 532] on p at bounding box center [162, 529] width 282 height 17
click at [287, 603] on button "button" at bounding box center [281, 601] width 49 height 23
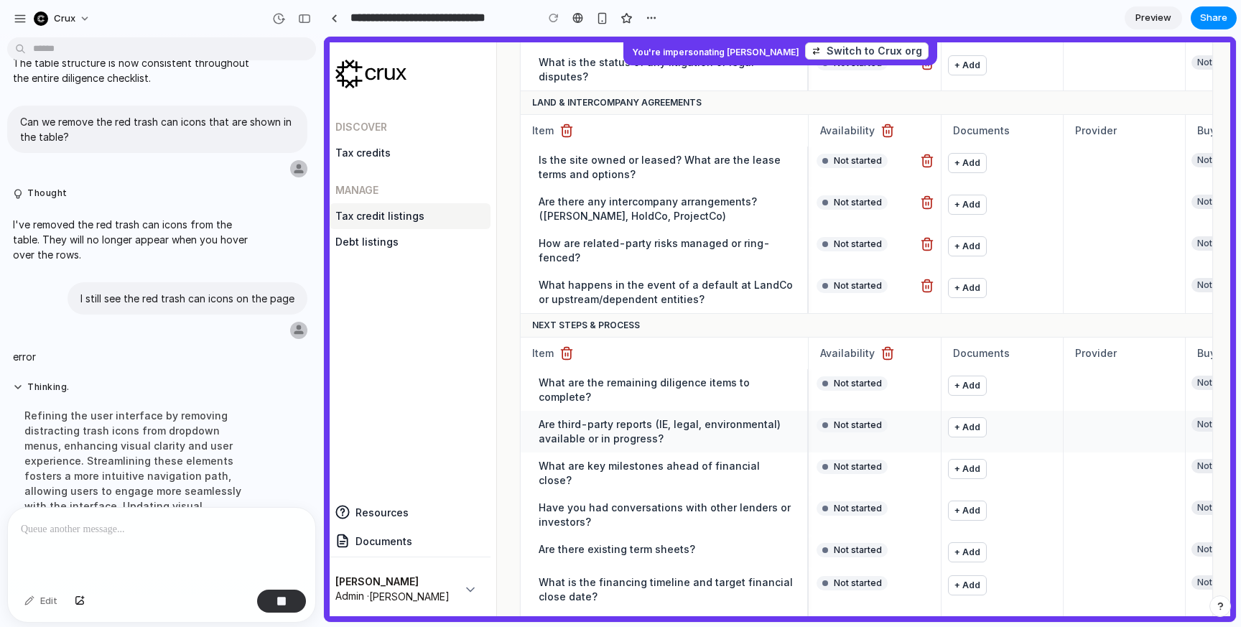
scroll to position [3264, 0]
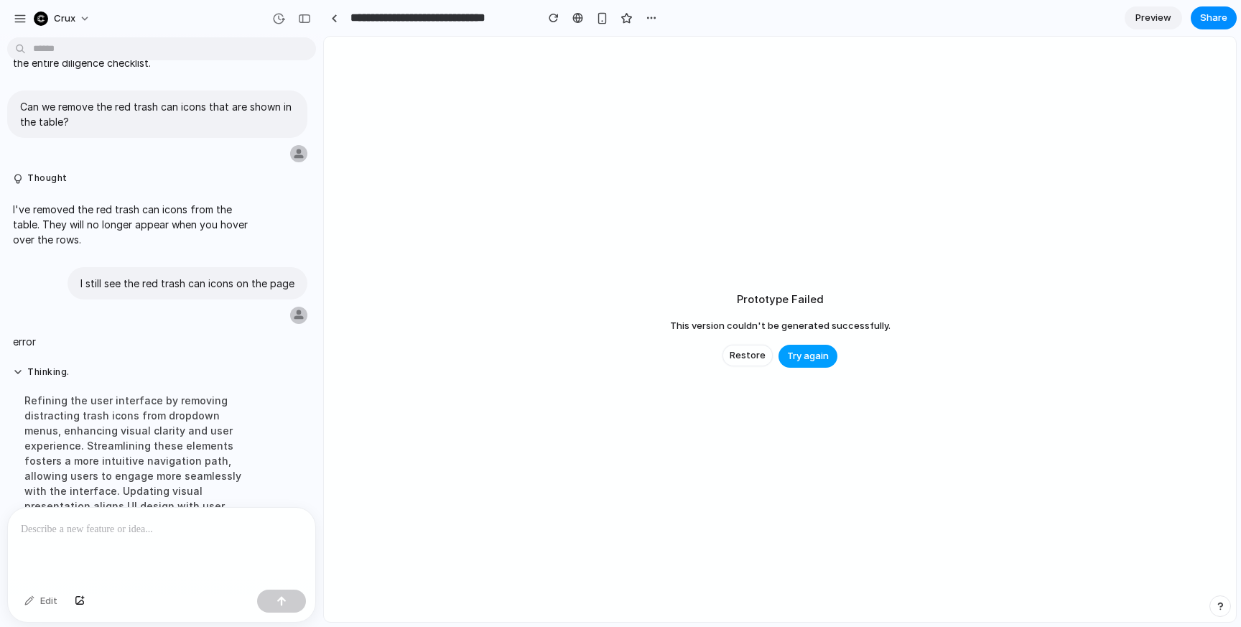
click at [805, 359] on span "Try again" at bounding box center [808, 356] width 42 height 14
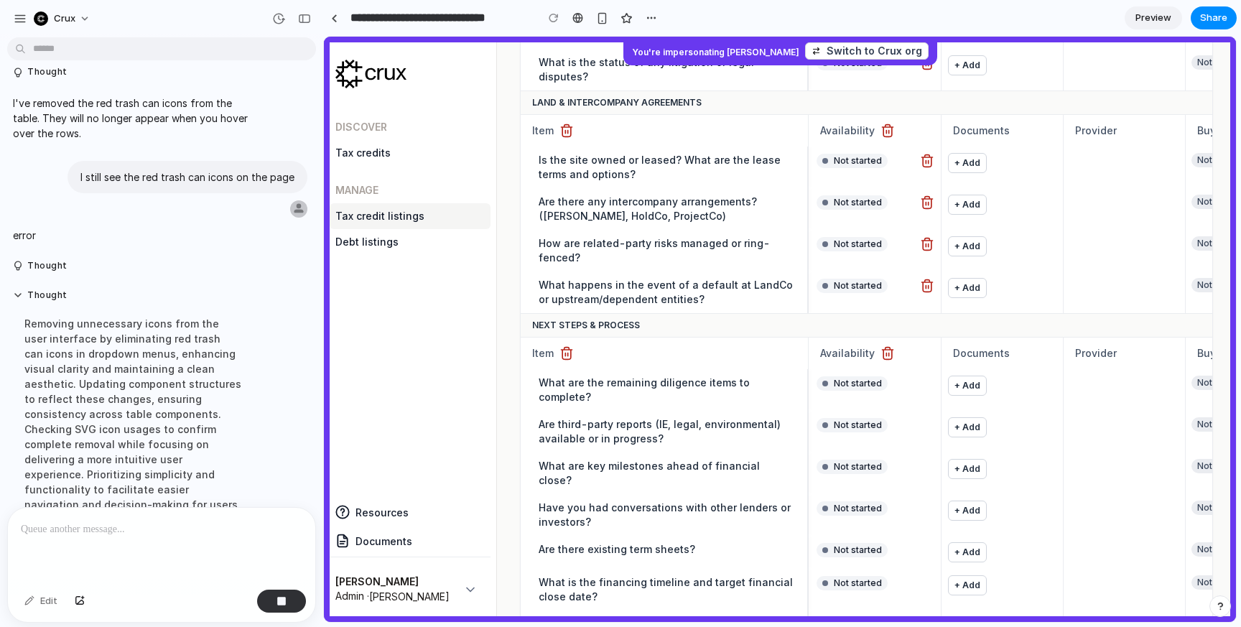
scroll to position [3371, 0]
click at [203, 532] on p at bounding box center [162, 529] width 282 height 17
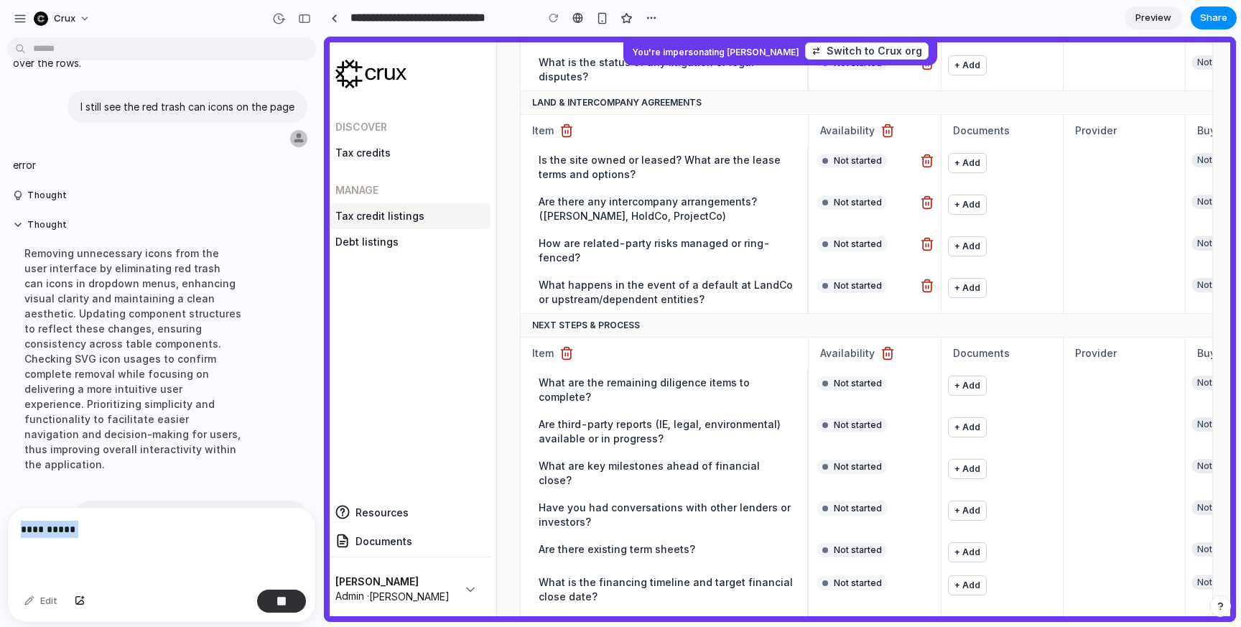
drag, startPoint x: 100, startPoint y: 529, endPoint x: 17, endPoint y: 529, distance: 82.6
click at [17, 529] on div "**********" at bounding box center [161, 546] width 307 height 76
click at [282, 601] on div "button" at bounding box center [282, 601] width 10 height 10
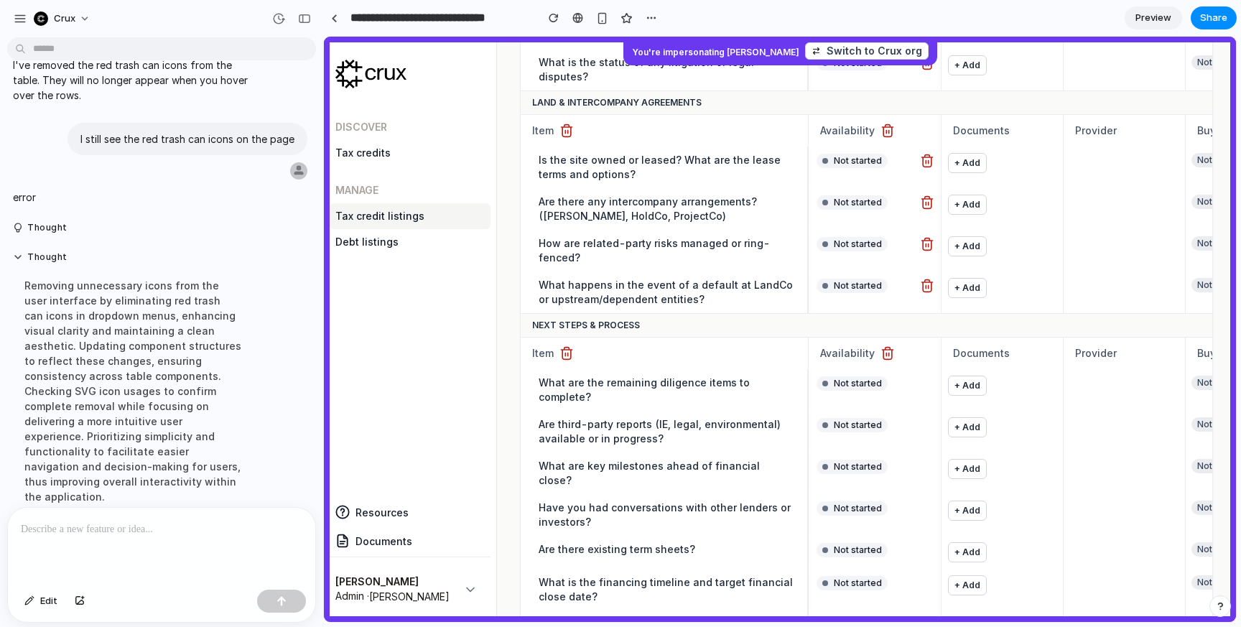
click at [231, 537] on p at bounding box center [162, 529] width 282 height 17
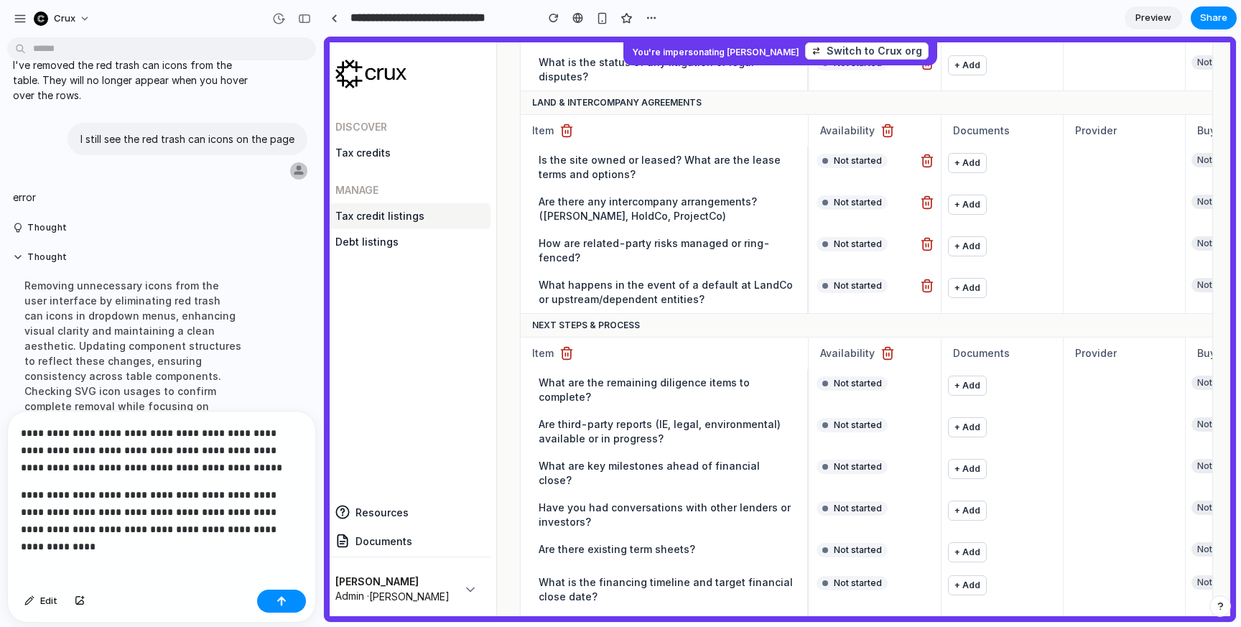
scroll to position [3441, 0]
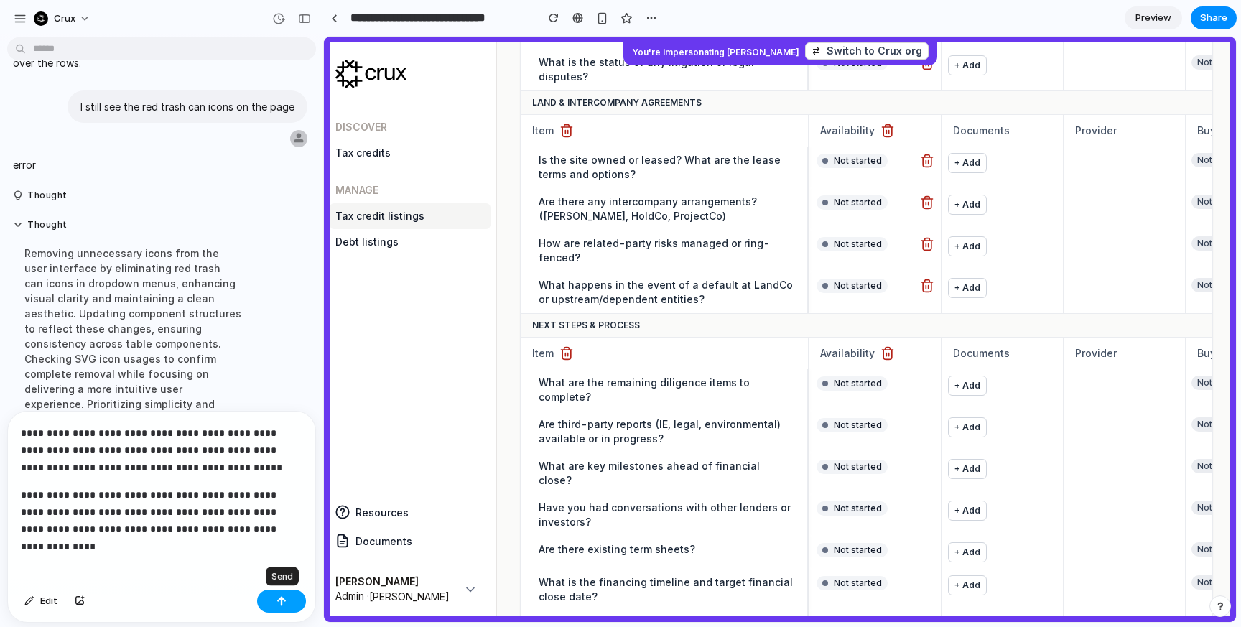
click at [280, 607] on button "button" at bounding box center [281, 601] width 49 height 23
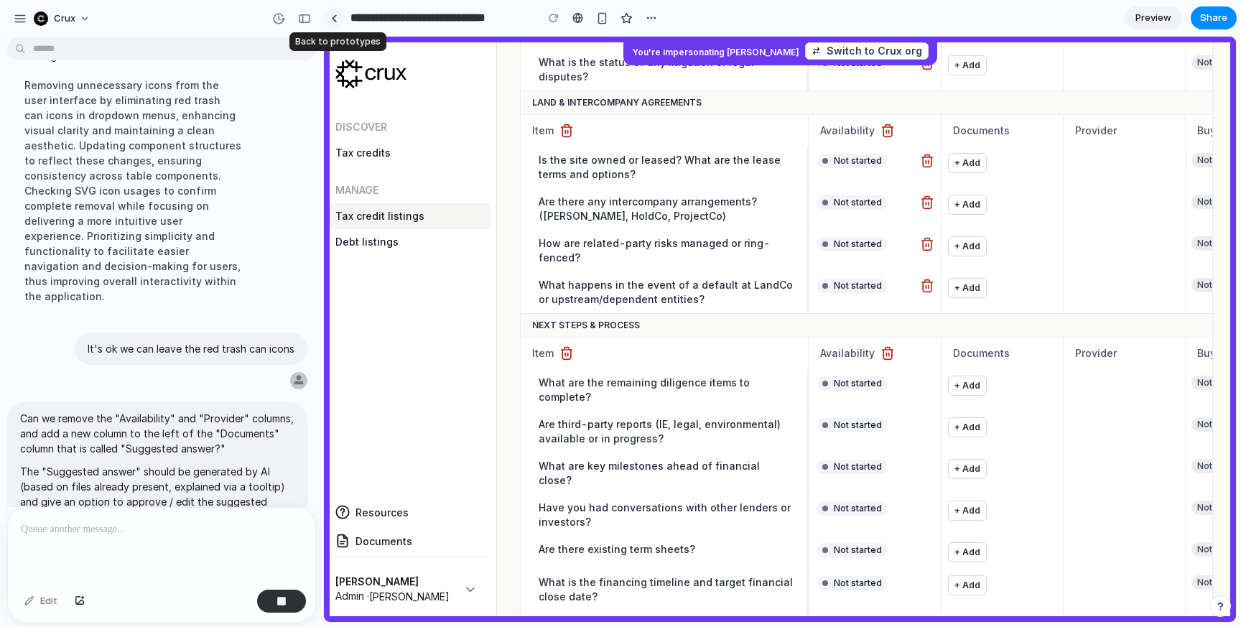
click at [335, 14] on div at bounding box center [334, 18] width 6 height 8
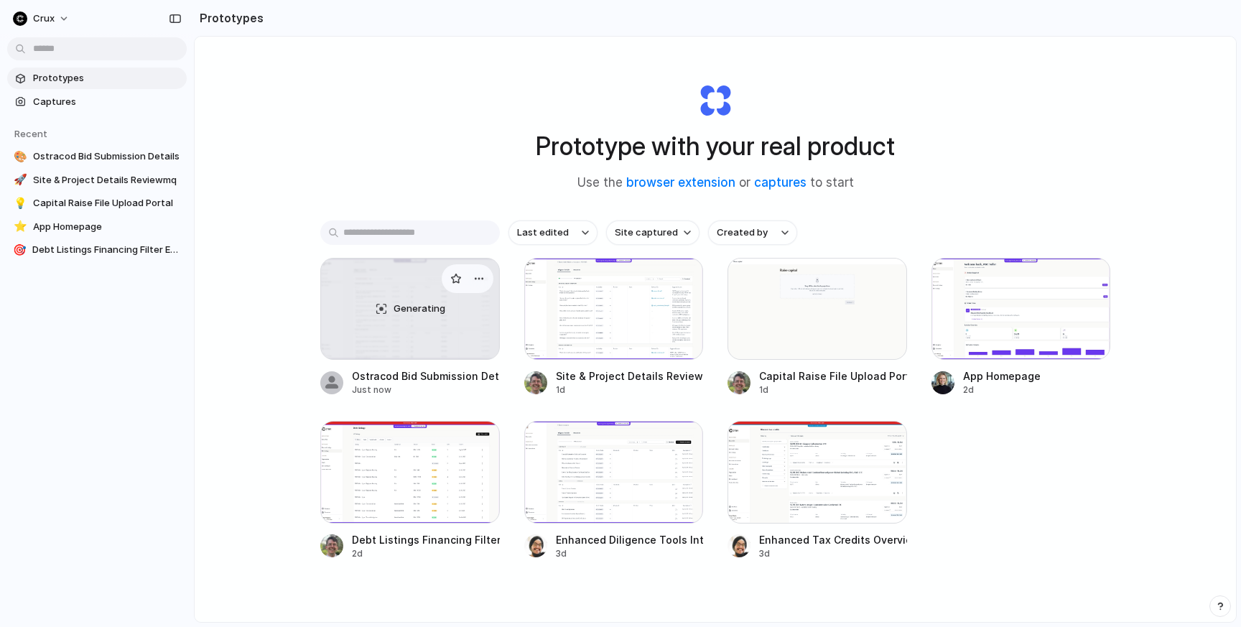
click at [427, 326] on div "Generating" at bounding box center [410, 309] width 178 height 101
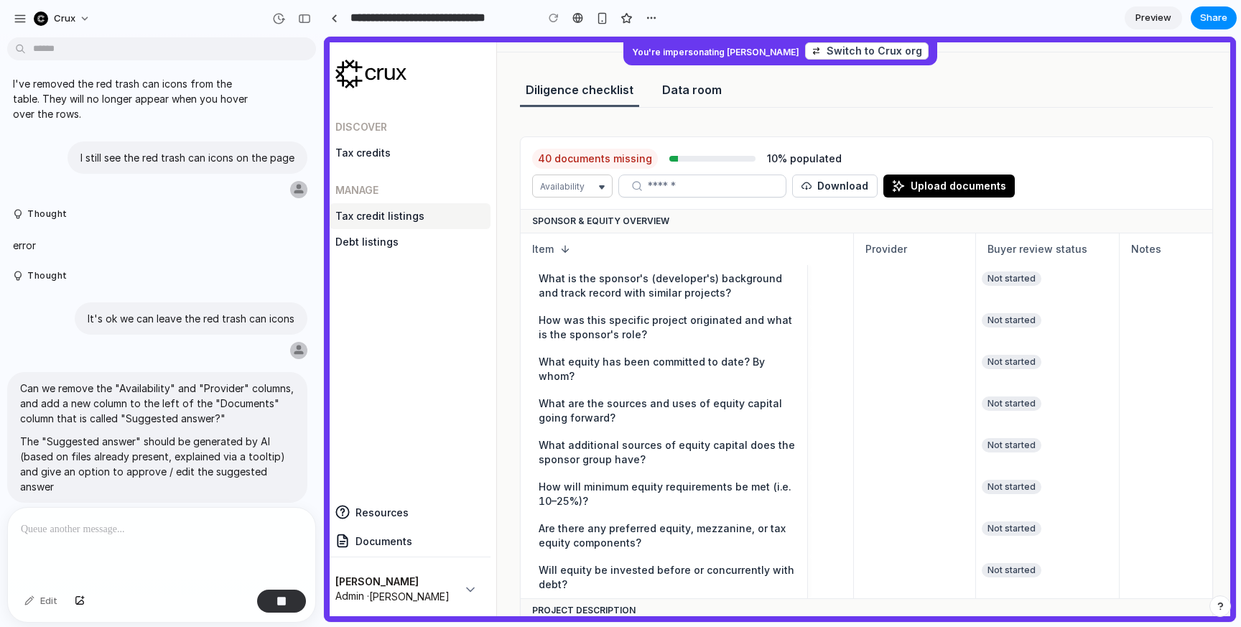
scroll to position [0, 231]
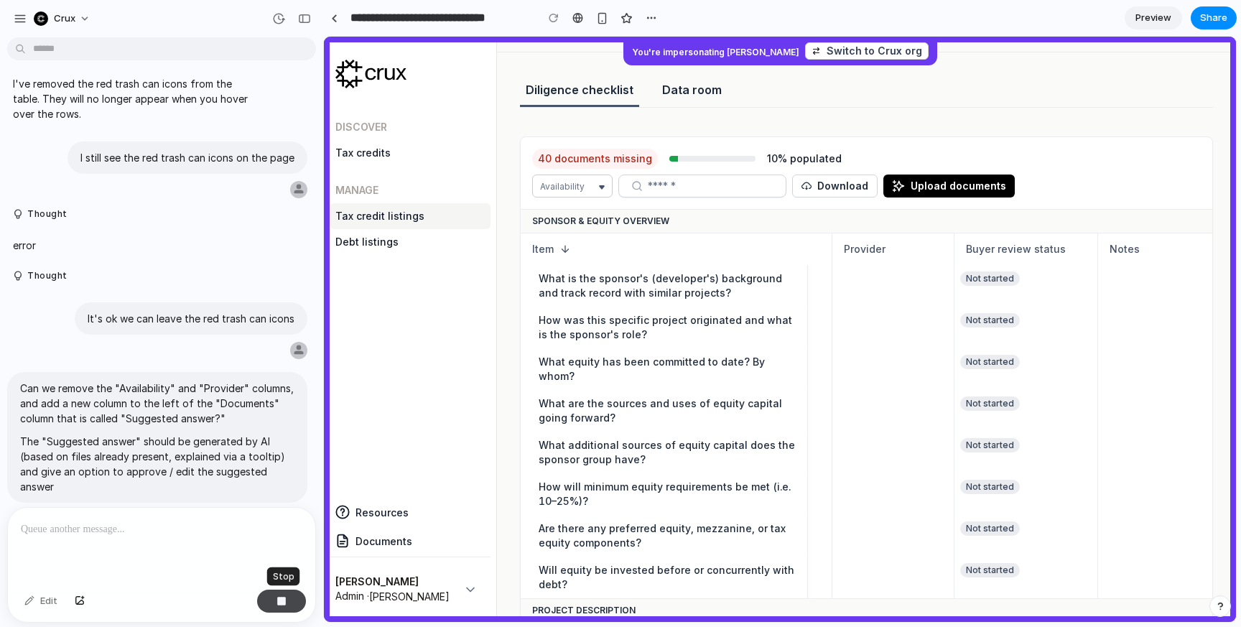
click at [281, 603] on div "button" at bounding box center [282, 601] width 10 height 10
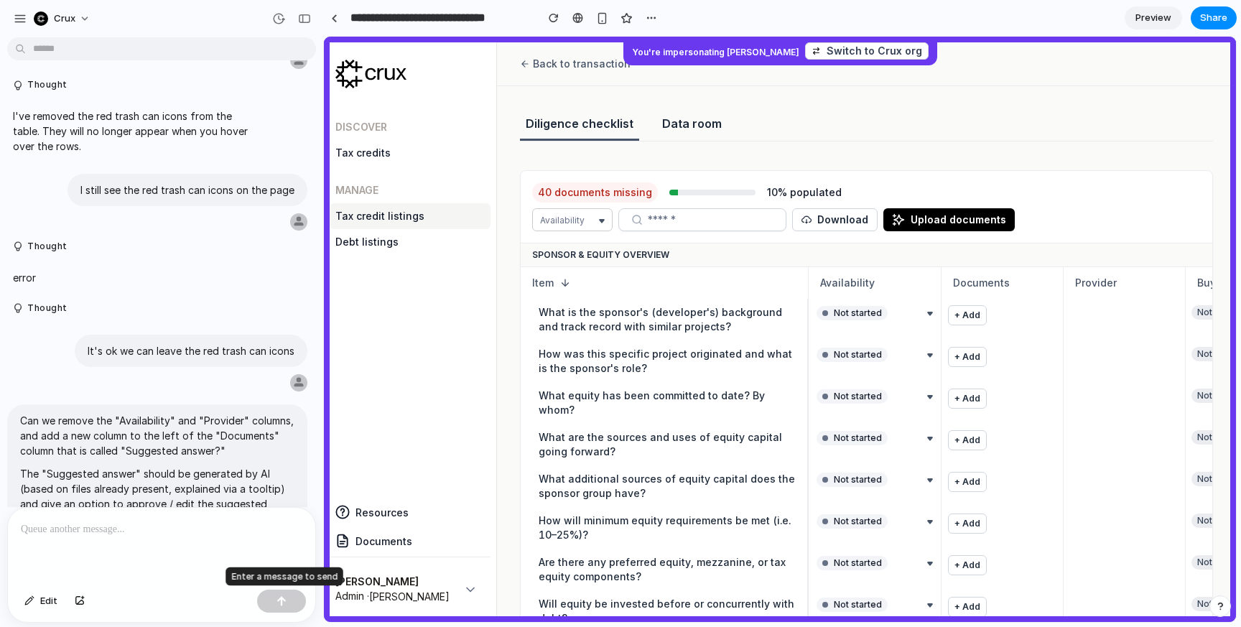
scroll to position [0, 0]
click at [341, 17] on link at bounding box center [334, 18] width 22 height 22
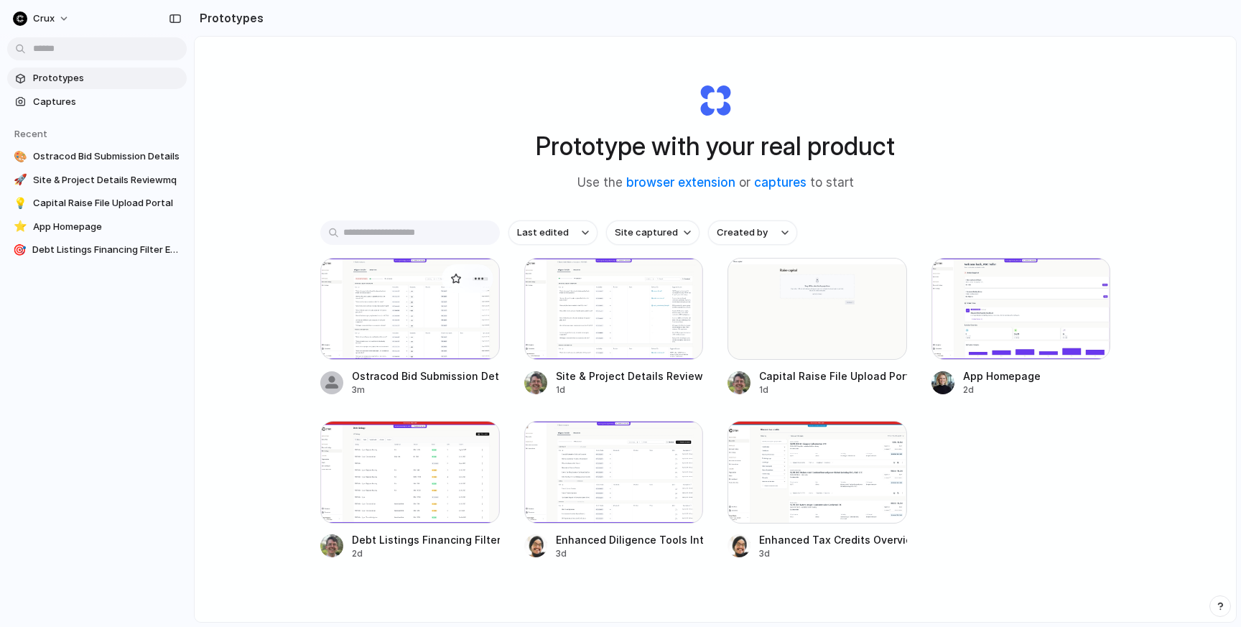
click at [430, 328] on div at bounding box center [410, 309] width 180 height 102
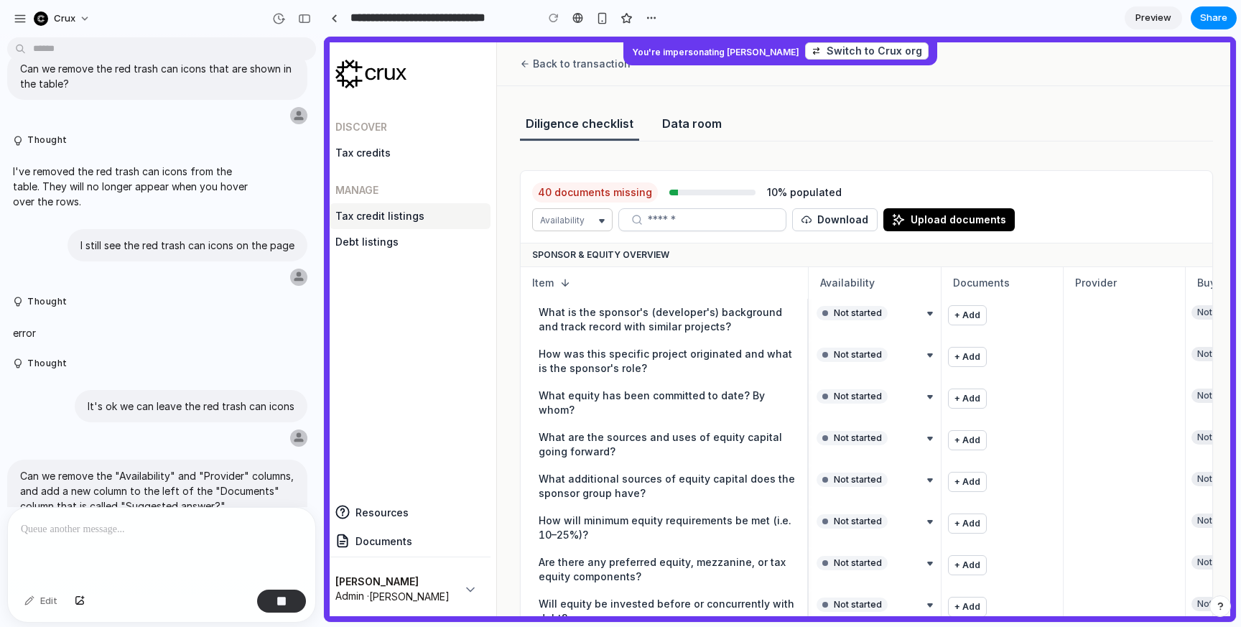
scroll to position [3459, 0]
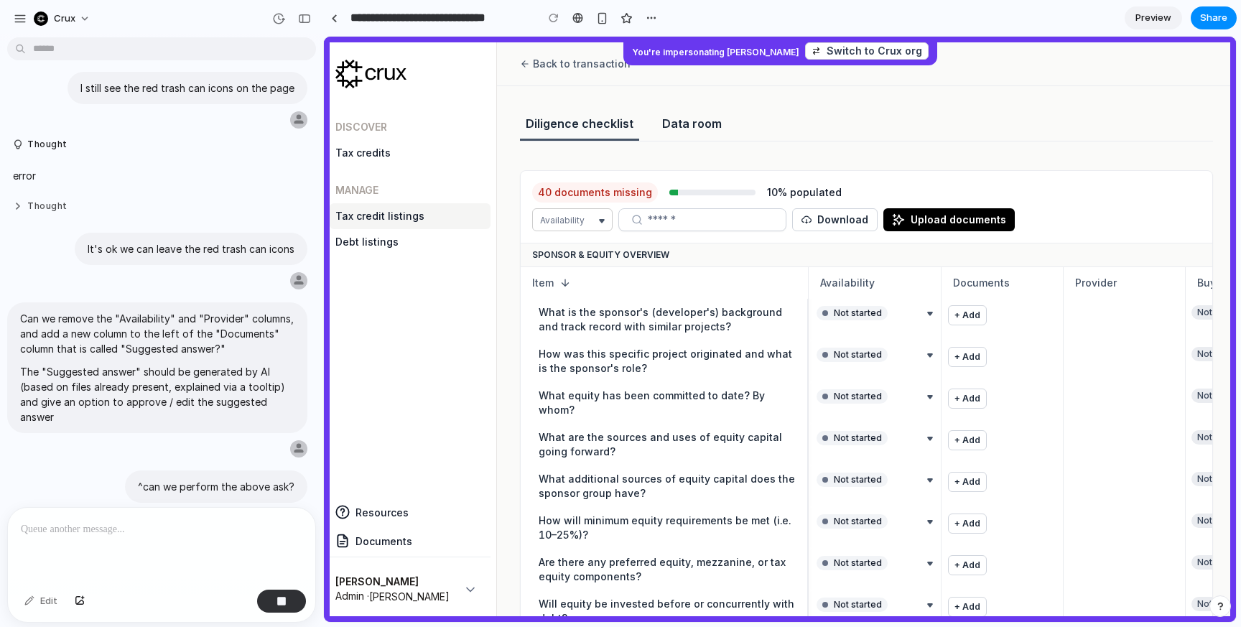
click at [17, 200] on button "Thought" at bounding box center [133, 206] width 240 height 12
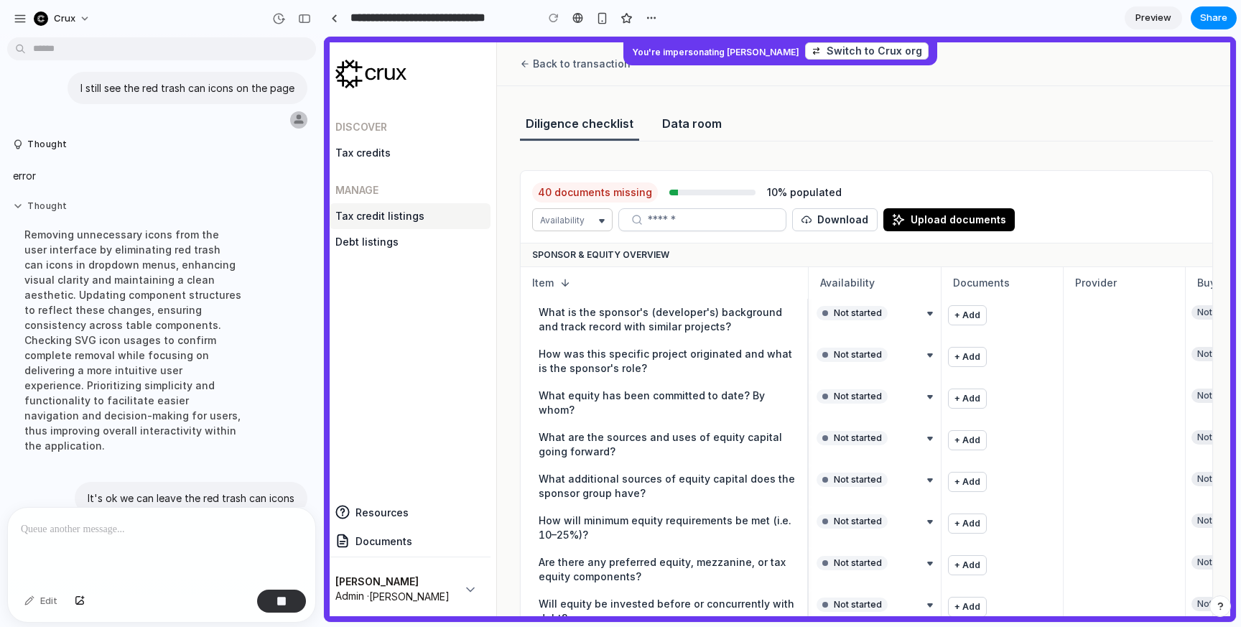
click at [17, 200] on button "Thought" at bounding box center [133, 206] width 240 height 12
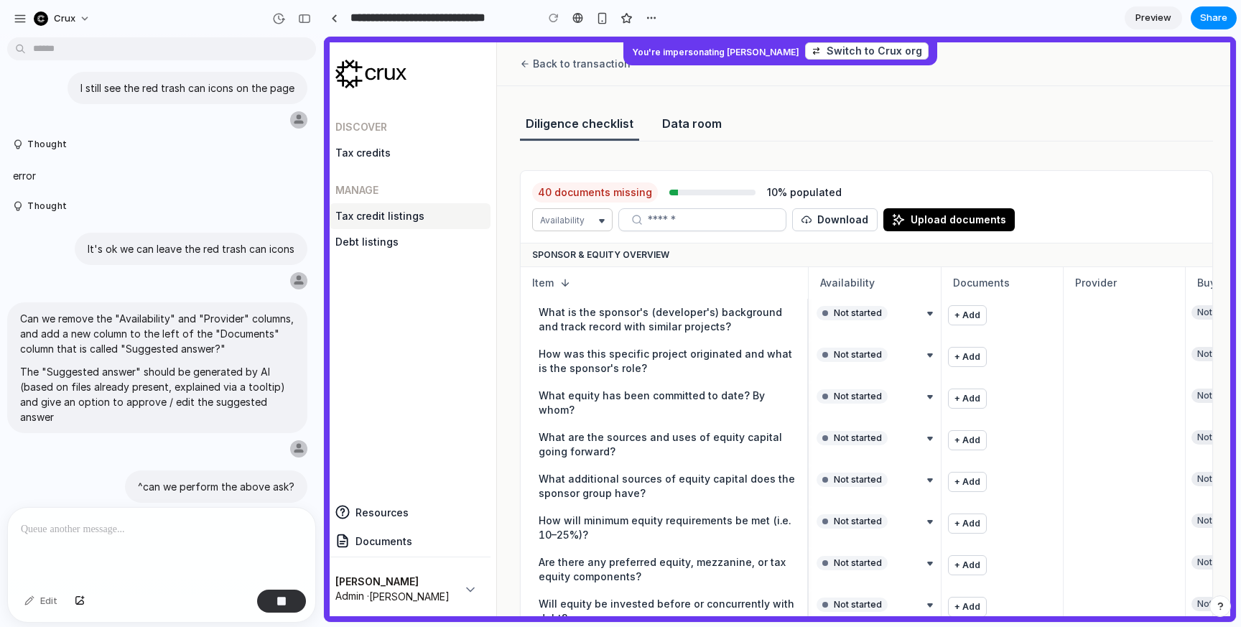
click at [504, 19] on input "**********" at bounding box center [440, 18] width 184 height 26
click at [514, 22] on input "**********" at bounding box center [440, 18] width 184 height 26
click at [711, 22] on section "**********" at bounding box center [780, 18] width 914 height 36
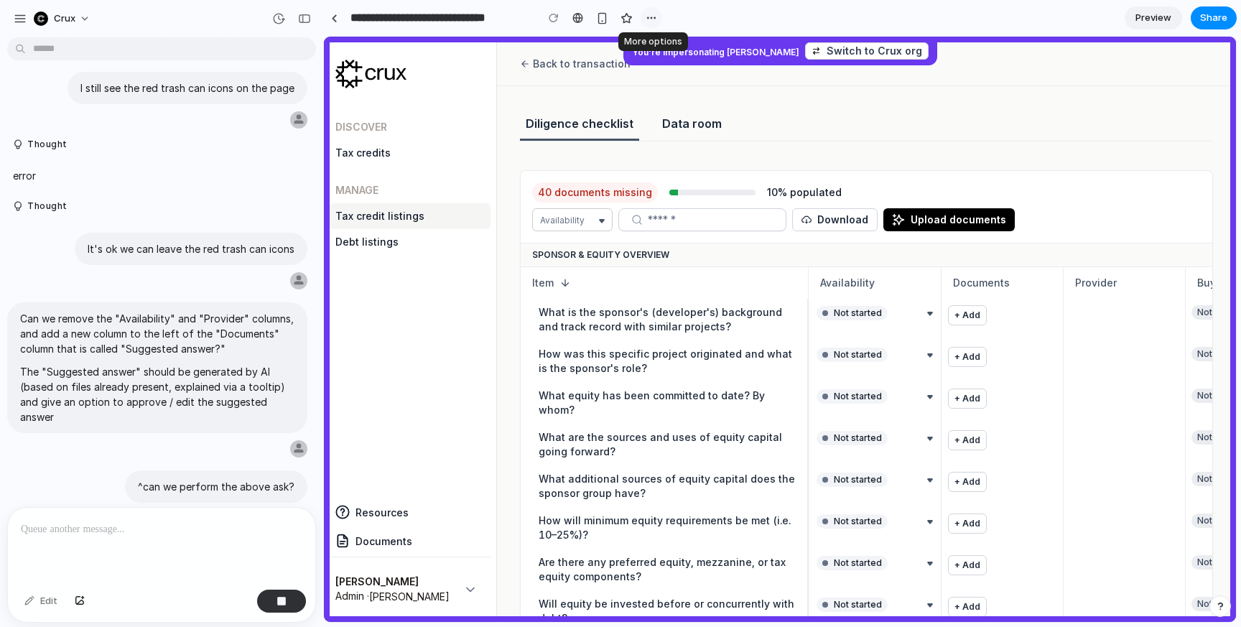
click at [650, 17] on div "button" at bounding box center [651, 17] width 11 height 11
click at [177, 310] on div "Duplicate Delete" at bounding box center [620, 313] width 1241 height 627
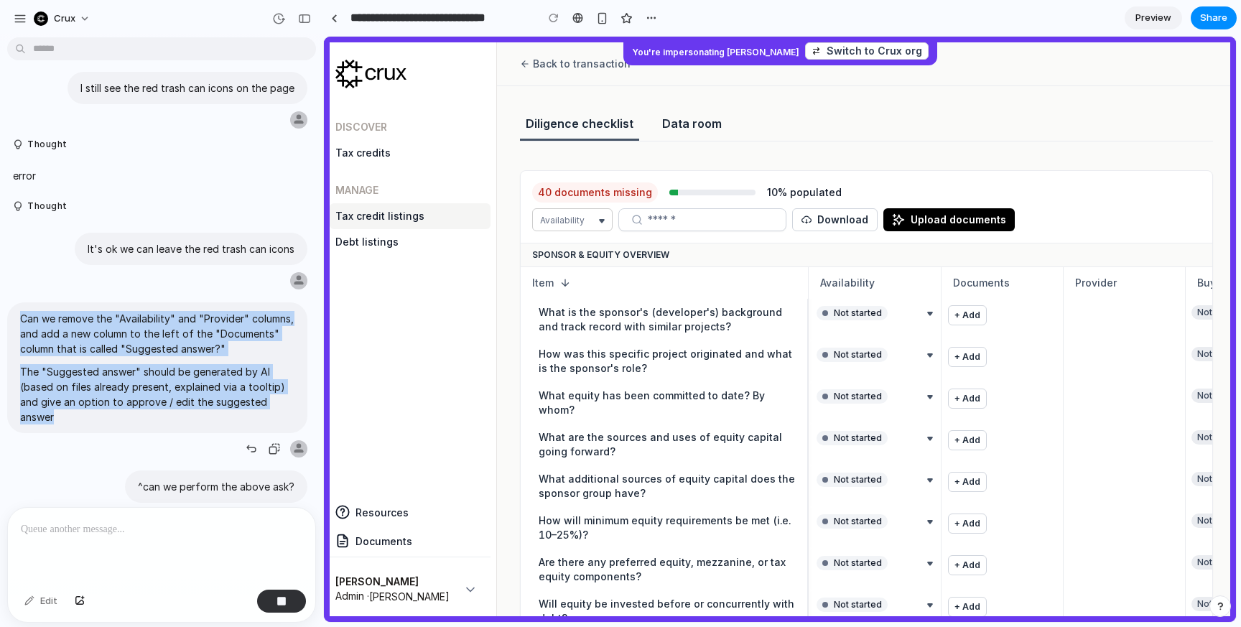
drag, startPoint x: 57, startPoint y: 357, endPoint x: 21, endPoint y: 255, distance: 108.4
click at [21, 311] on span "Can we remove the "Availability" and "Provider" columns, and add a new column t…" at bounding box center [157, 368] width 274 height 114
copy span "Can we remove the "Availability" and "Provider" columns, and add a new column t…"
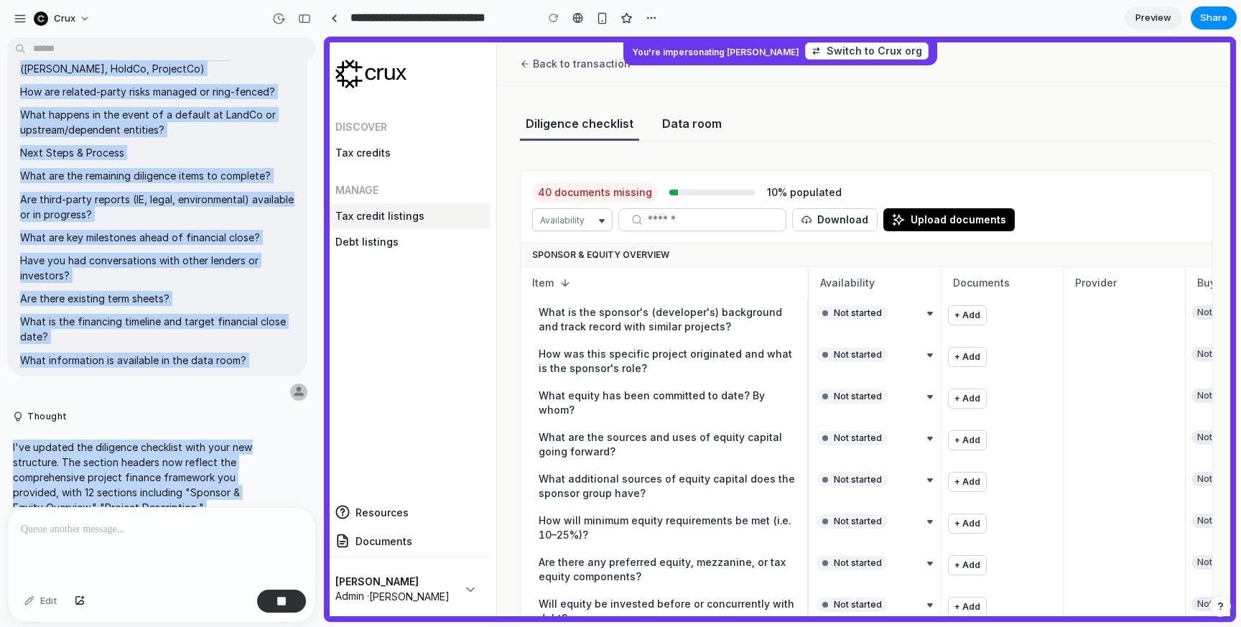
scroll to position [2596, 0]
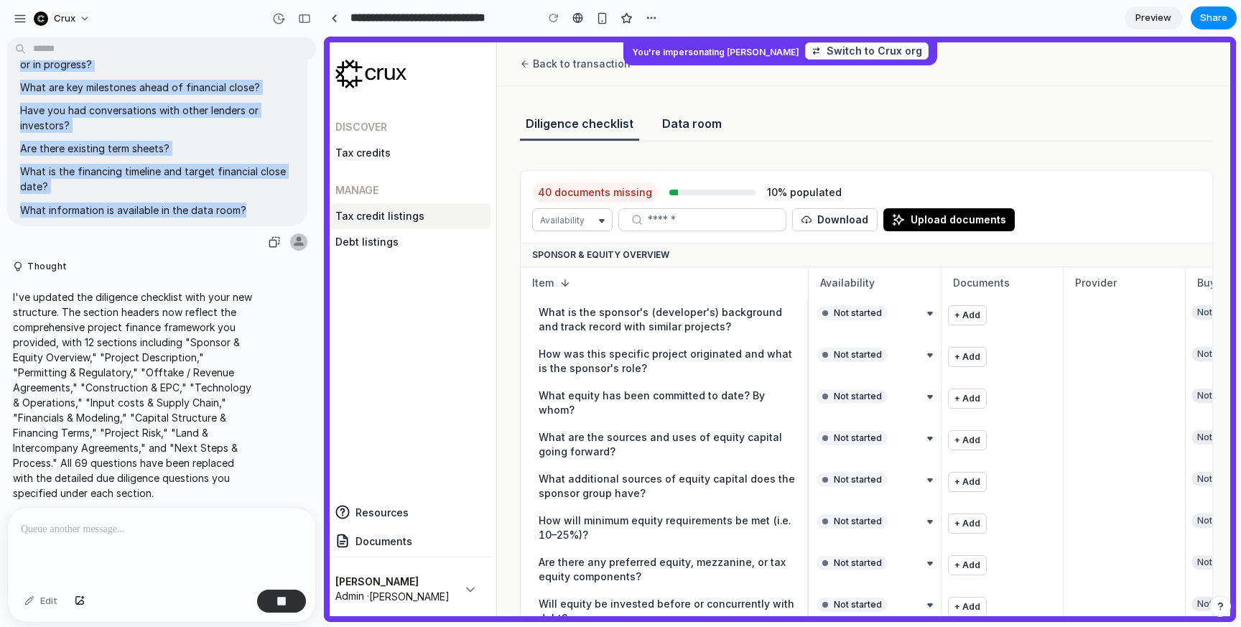
drag, startPoint x: 22, startPoint y: 170, endPoint x: 249, endPoint y: 150, distance: 227.9
copy span "Sponsor & Equity Overview What is the sponsor’s (developer's) background and tr…"
click at [652, 16] on div "button" at bounding box center [651, 17] width 11 height 11
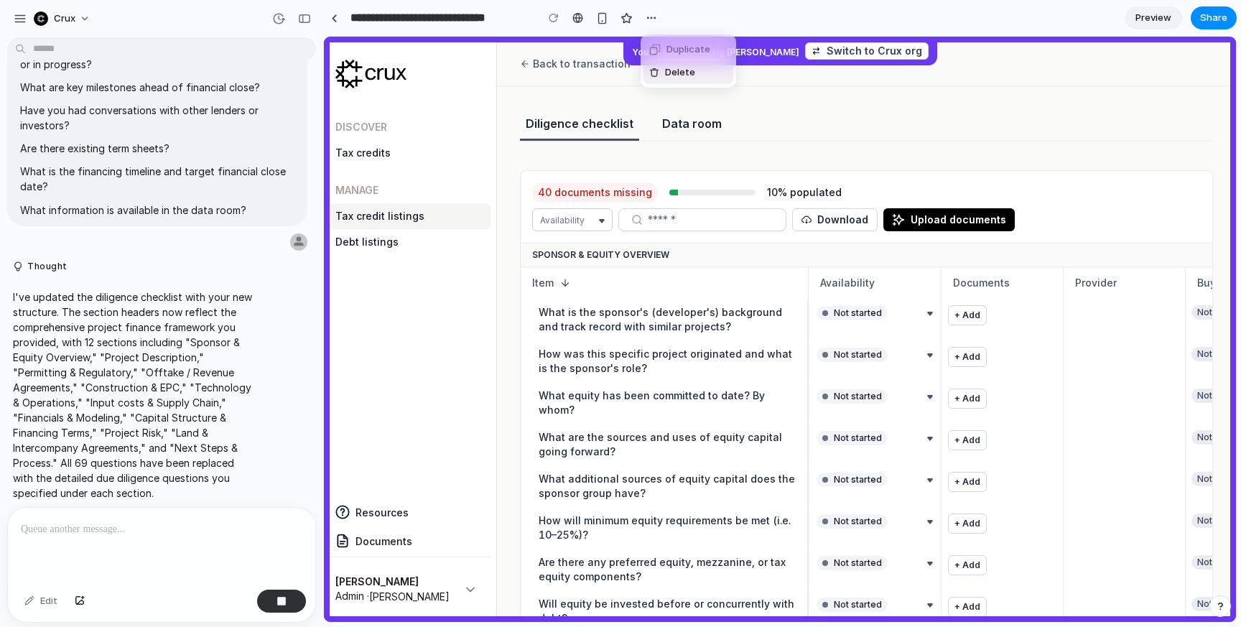
click at [677, 70] on span "Delete" at bounding box center [680, 72] width 30 height 14
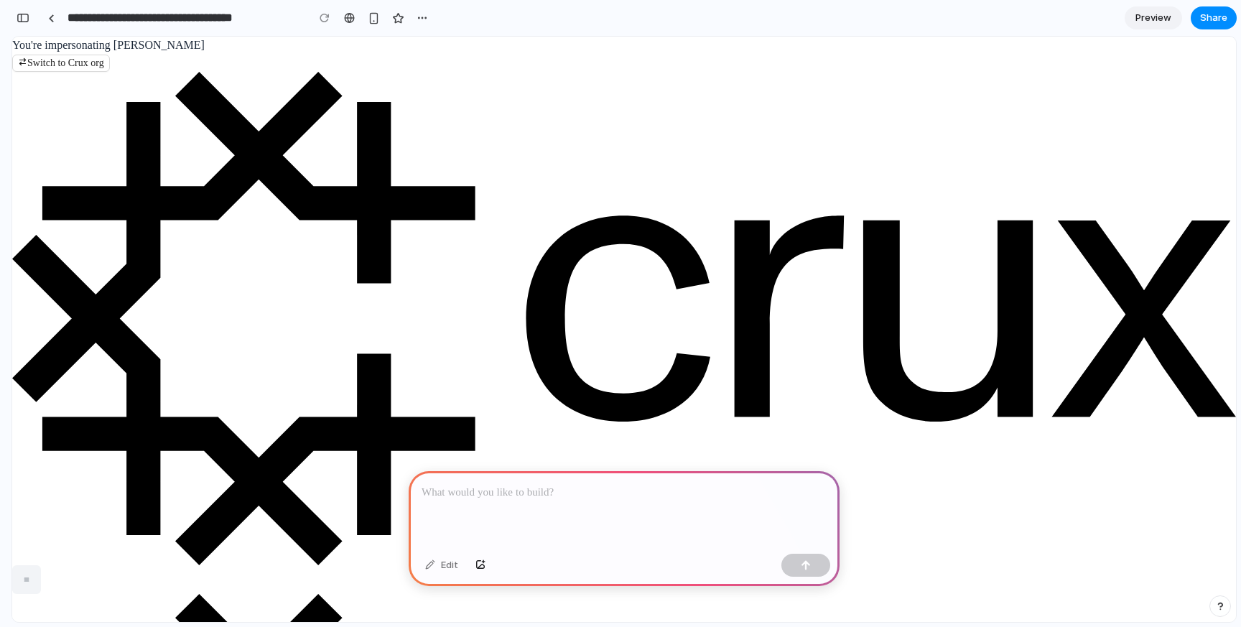
click at [596, 497] on p at bounding box center [624, 492] width 405 height 17
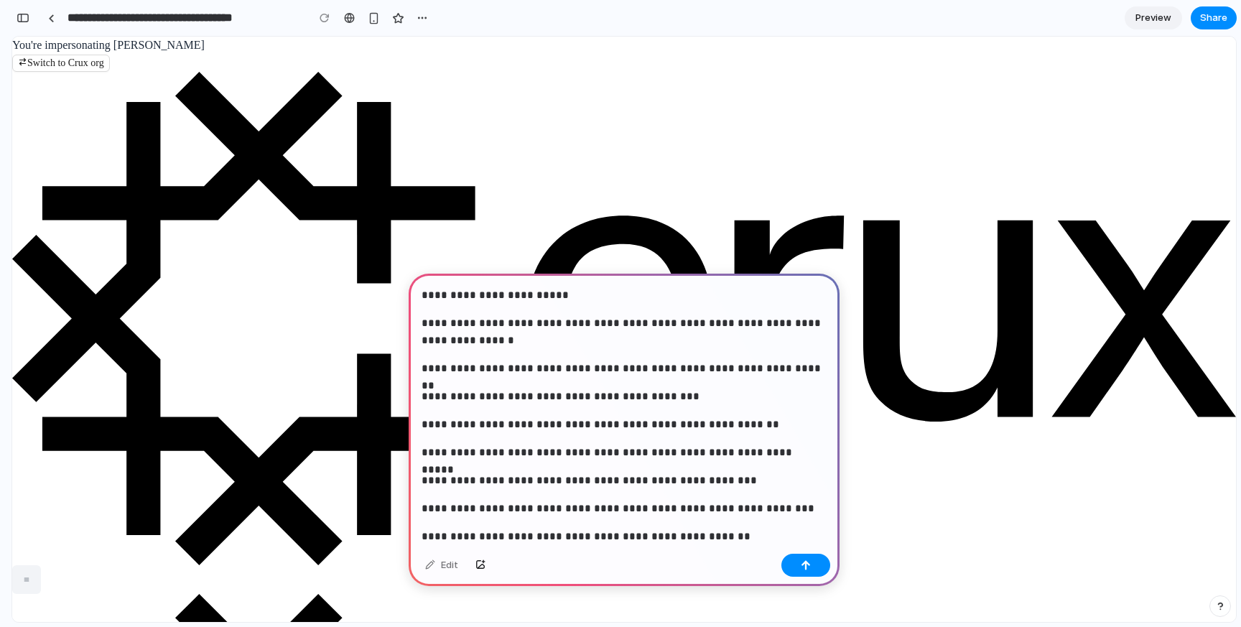
click at [423, 295] on p "**********" at bounding box center [624, 295] width 405 height 17
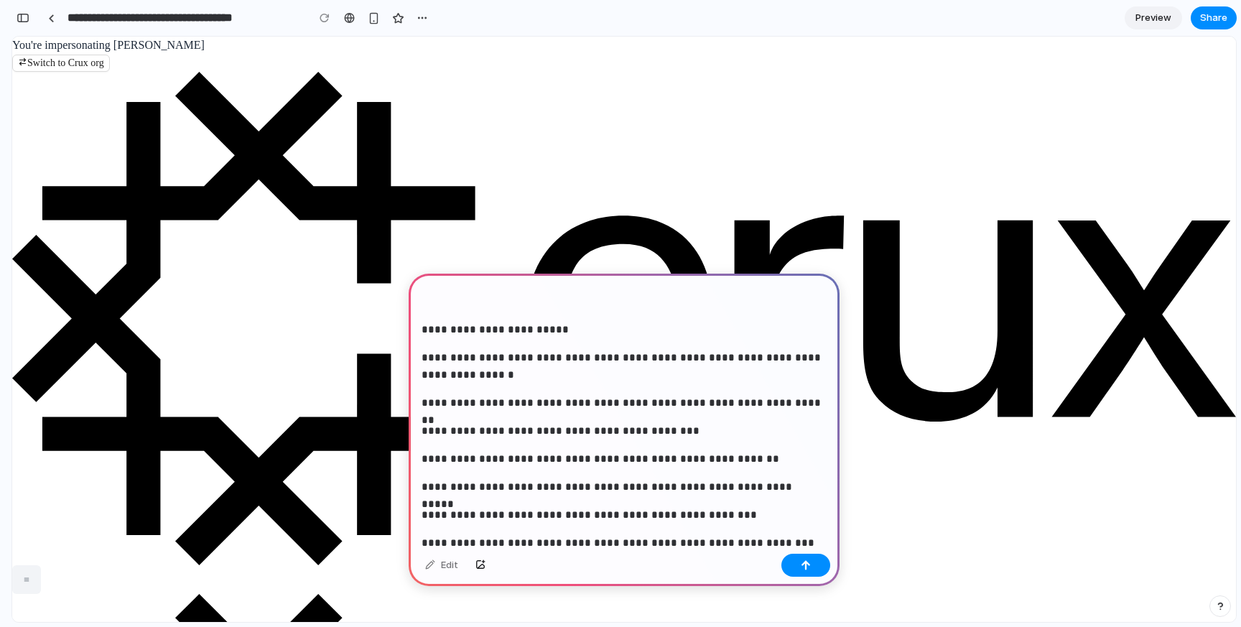
click at [443, 291] on p "**********" at bounding box center [624, 313] width 405 height 52
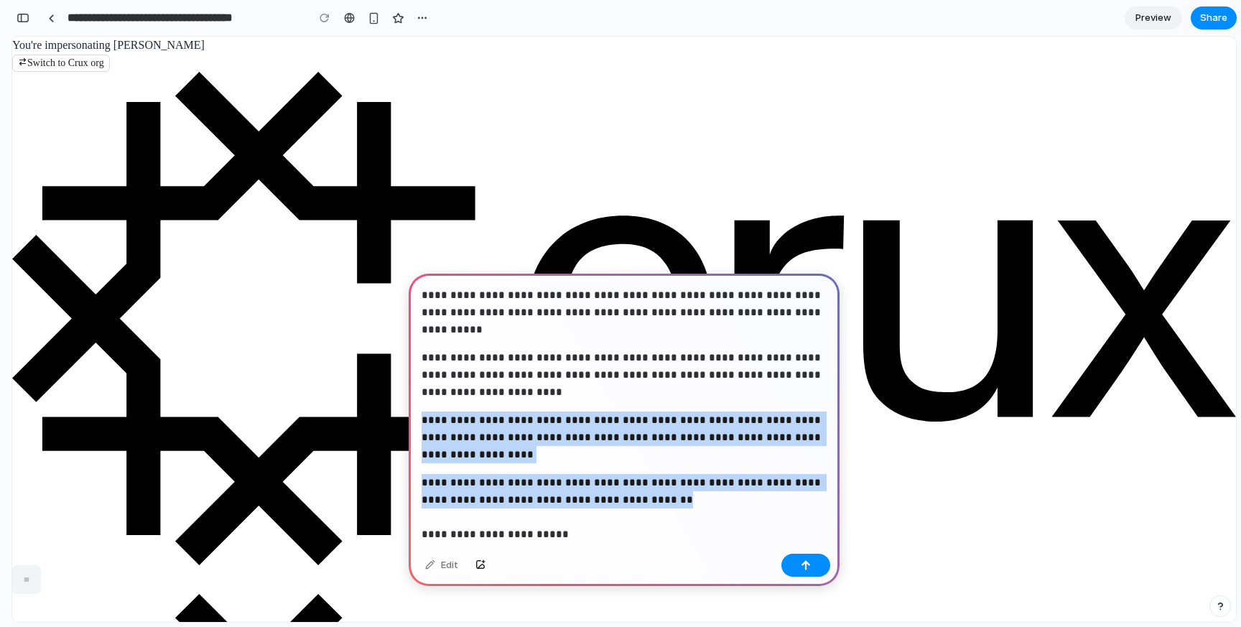
drag, startPoint x: 669, startPoint y: 541, endPoint x: 401, endPoint y: 410, distance: 298.2
copy div "**********"
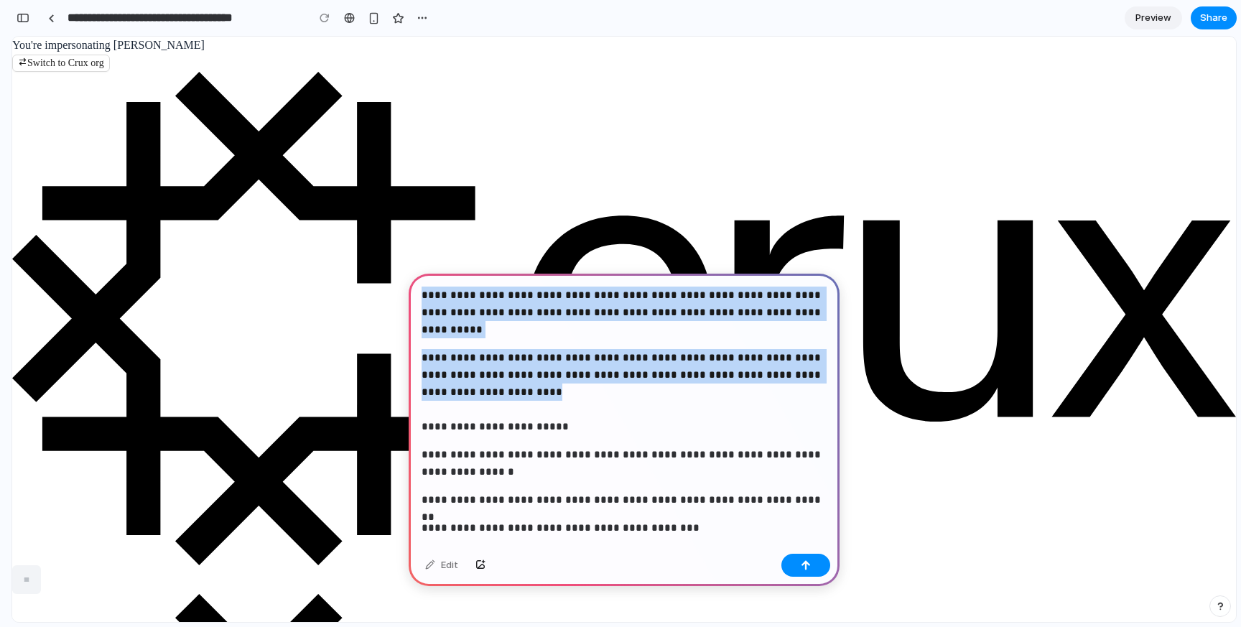
drag, startPoint x: 523, startPoint y: 394, endPoint x: 412, endPoint y: 291, distance: 151.5
copy div "**********"
click at [509, 364] on p "**********" at bounding box center [624, 392] width 405 height 86
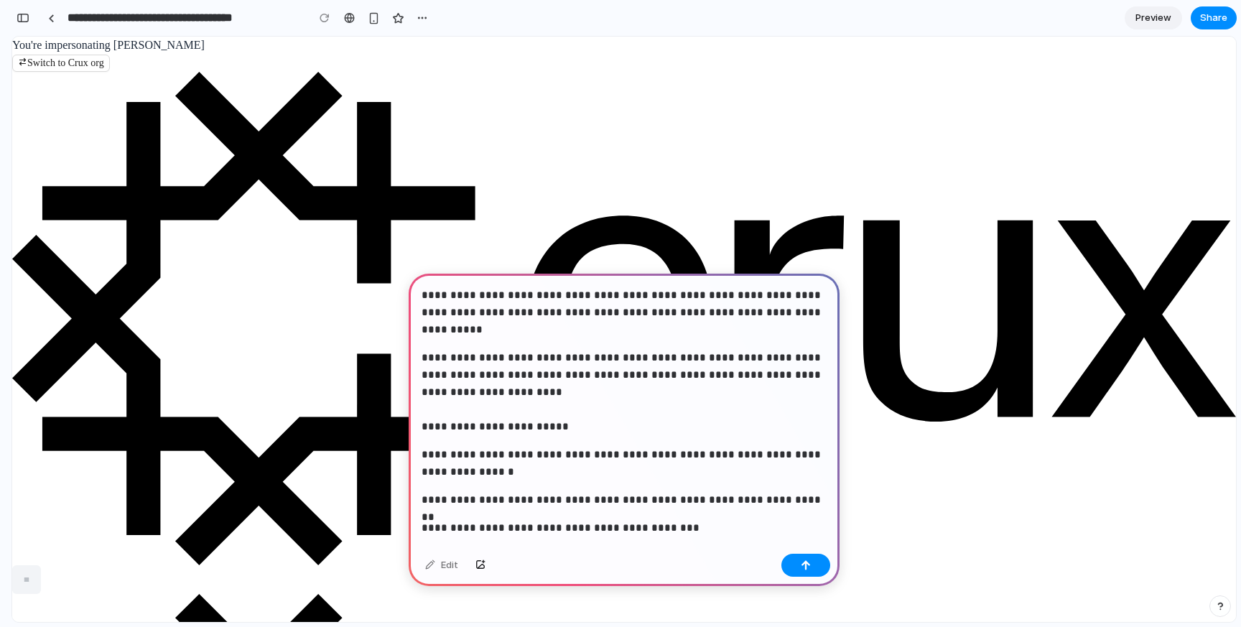
click at [522, 394] on p "**********" at bounding box center [624, 392] width 405 height 86
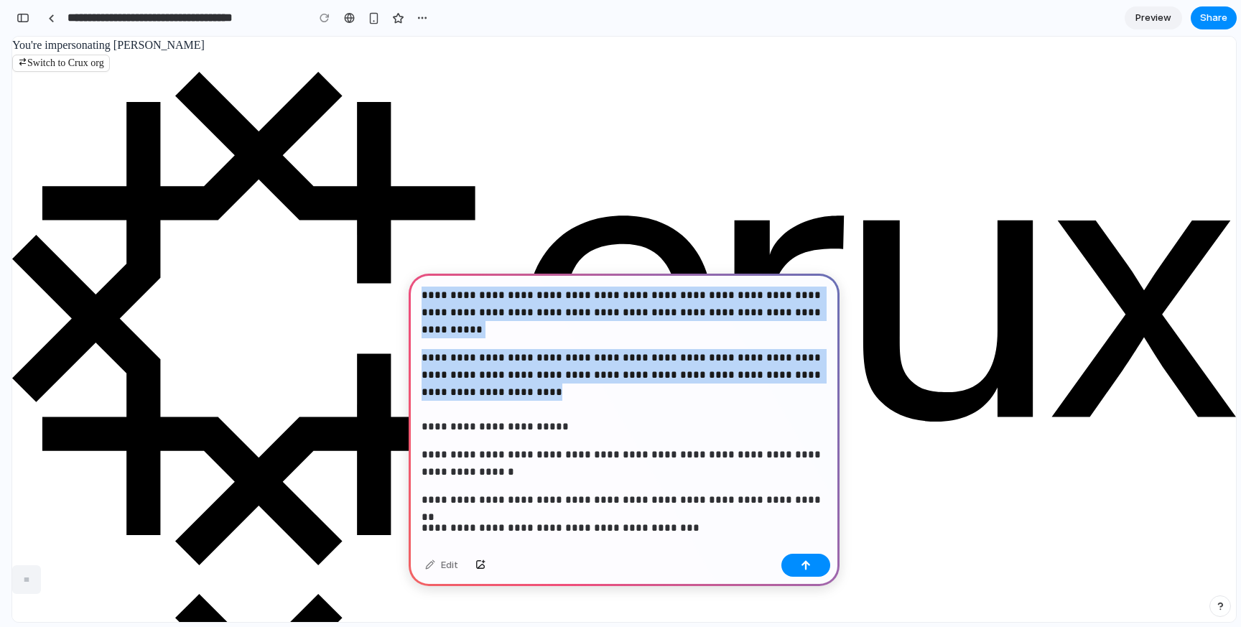
drag, startPoint x: 521, startPoint y: 391, endPoint x: 416, endPoint y: 287, distance: 147.3
copy div "**********"
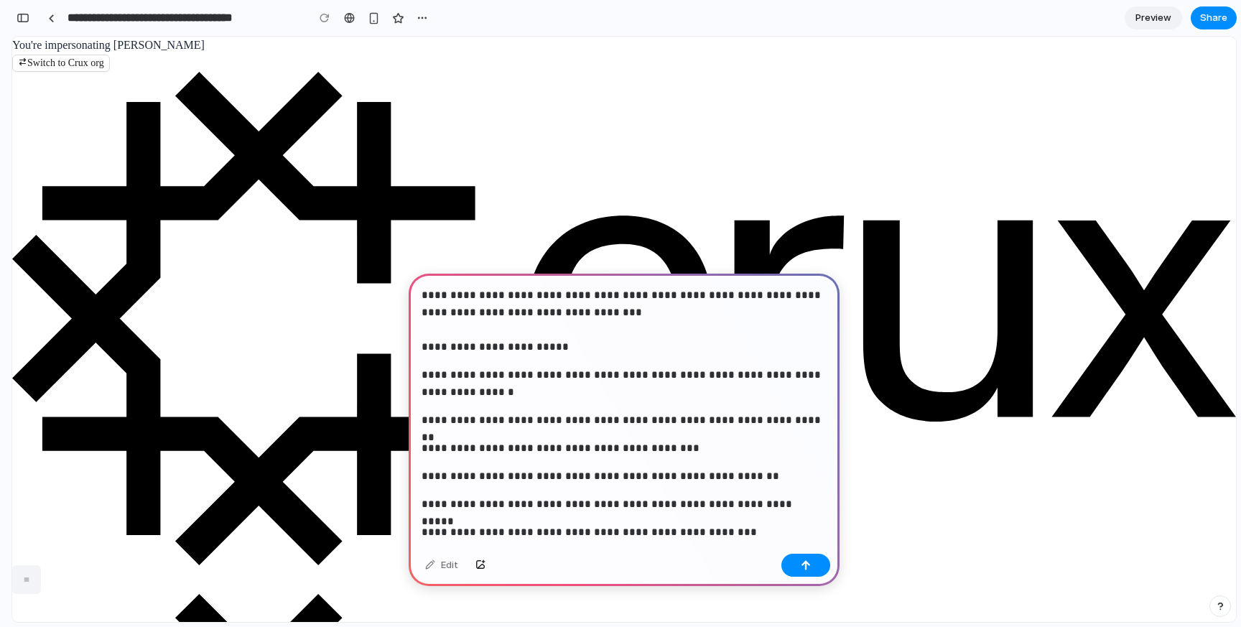
click at [725, 297] on p "**********" at bounding box center [624, 321] width 405 height 69
click at [534, 313] on p "**********" at bounding box center [624, 321] width 405 height 69
click at [749, 310] on p "**********" at bounding box center [624, 321] width 405 height 69
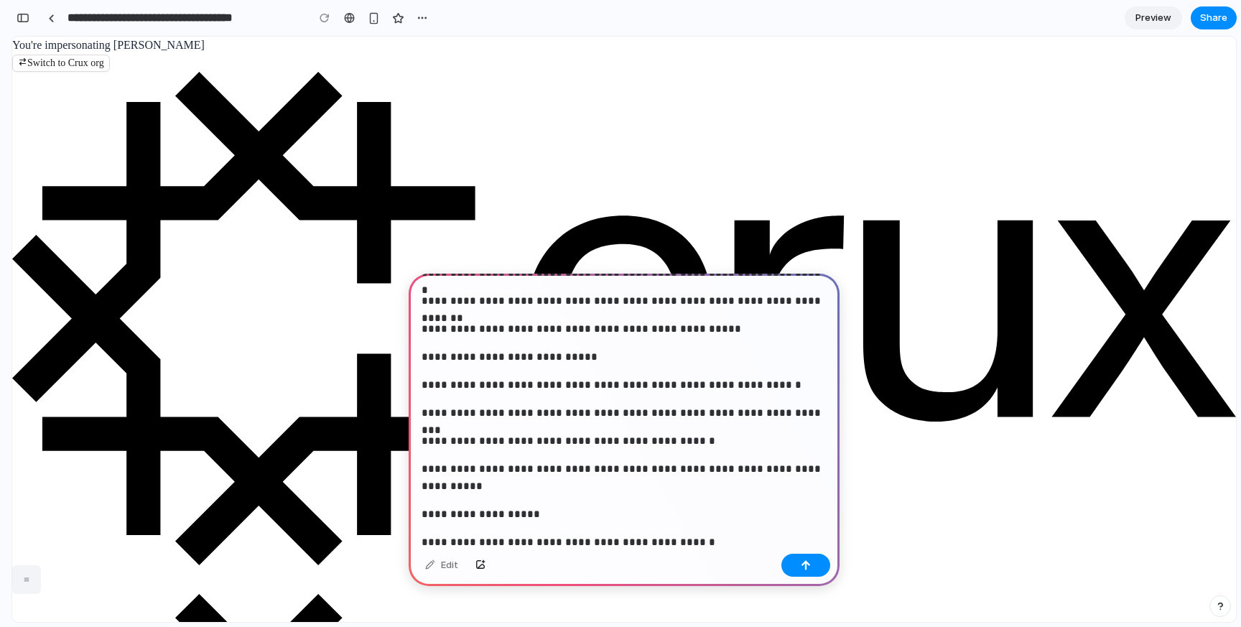
scroll to position [2359, 0]
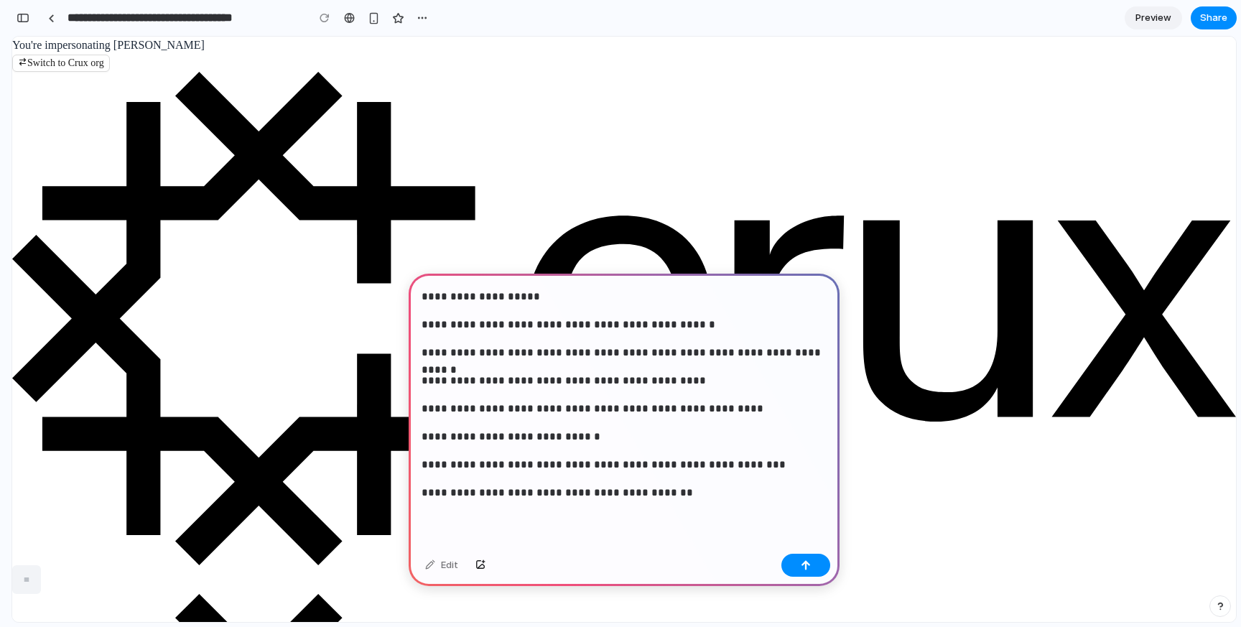
click at [797, 565] on button "button" at bounding box center [806, 565] width 49 height 23
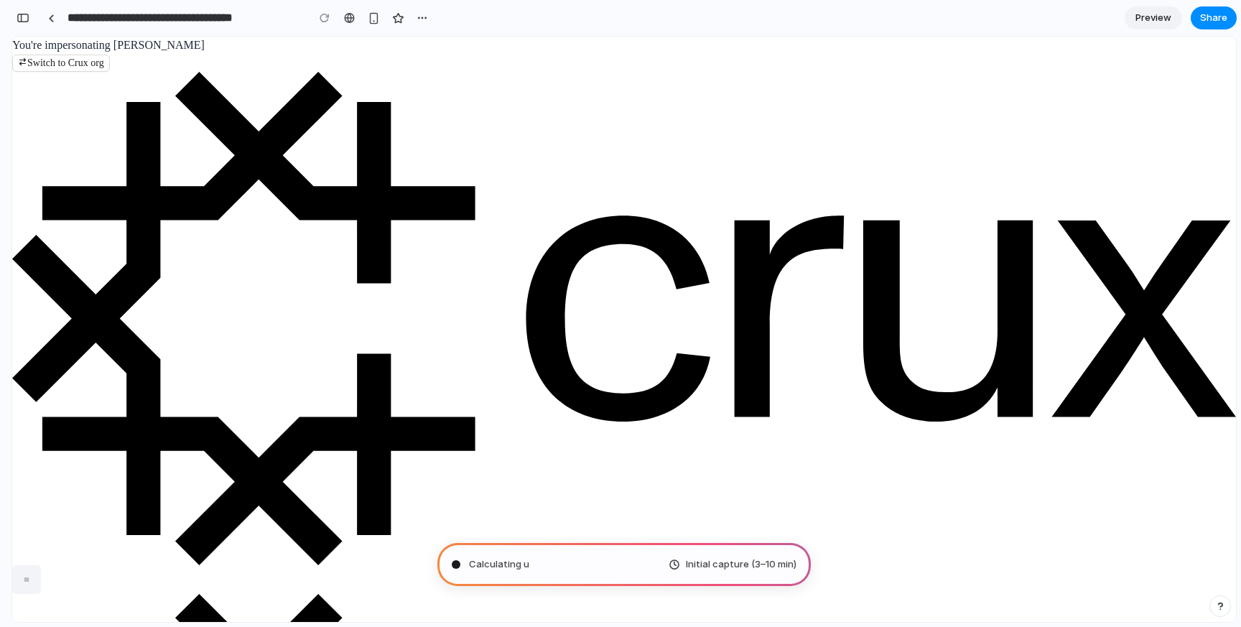
scroll to position [4599, 0]
type input "**********"
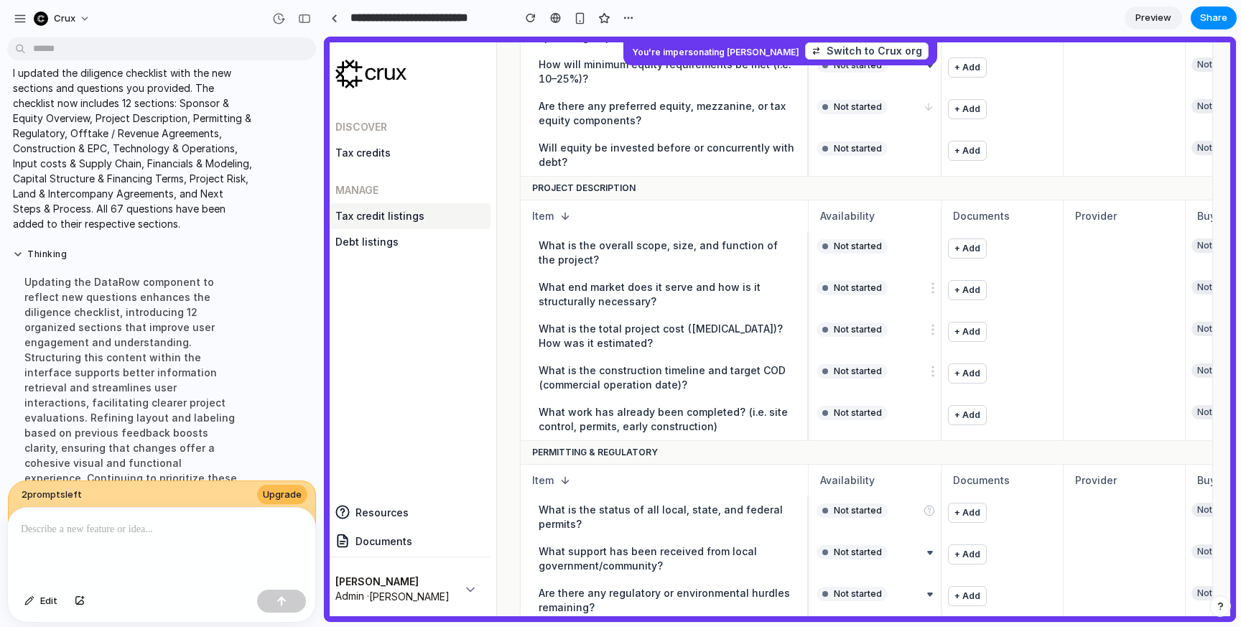
scroll to position [0, 0]
